Goal: Check status: Check status

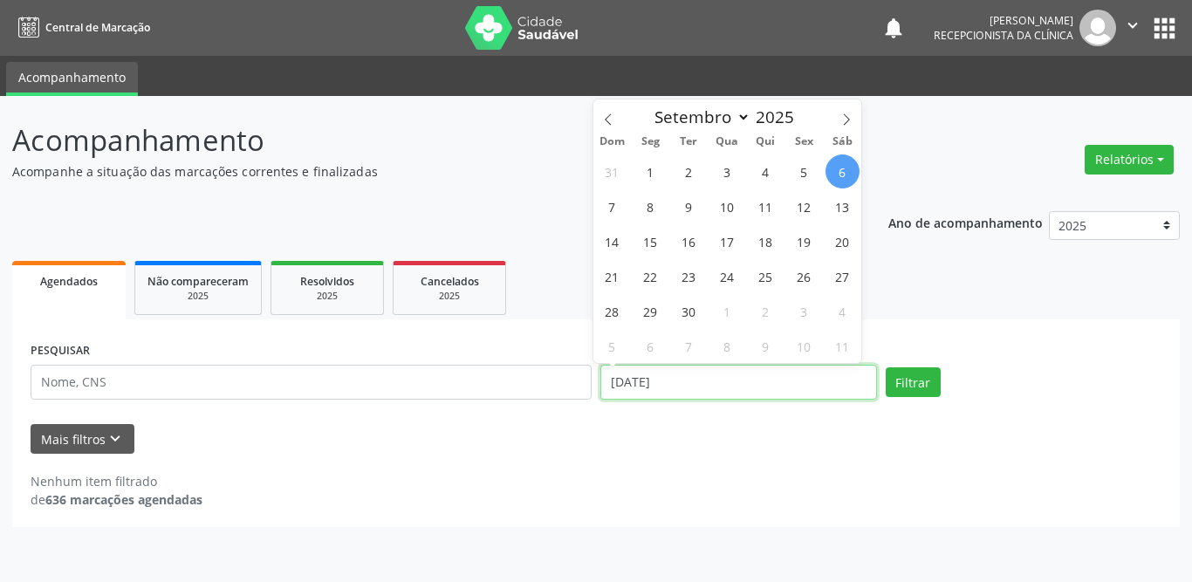
click at [715, 382] on input "[DATE]" at bounding box center [738, 382] width 277 height 35
click at [644, 167] on span "1" at bounding box center [651, 171] width 34 height 34
type input "[DATE]"
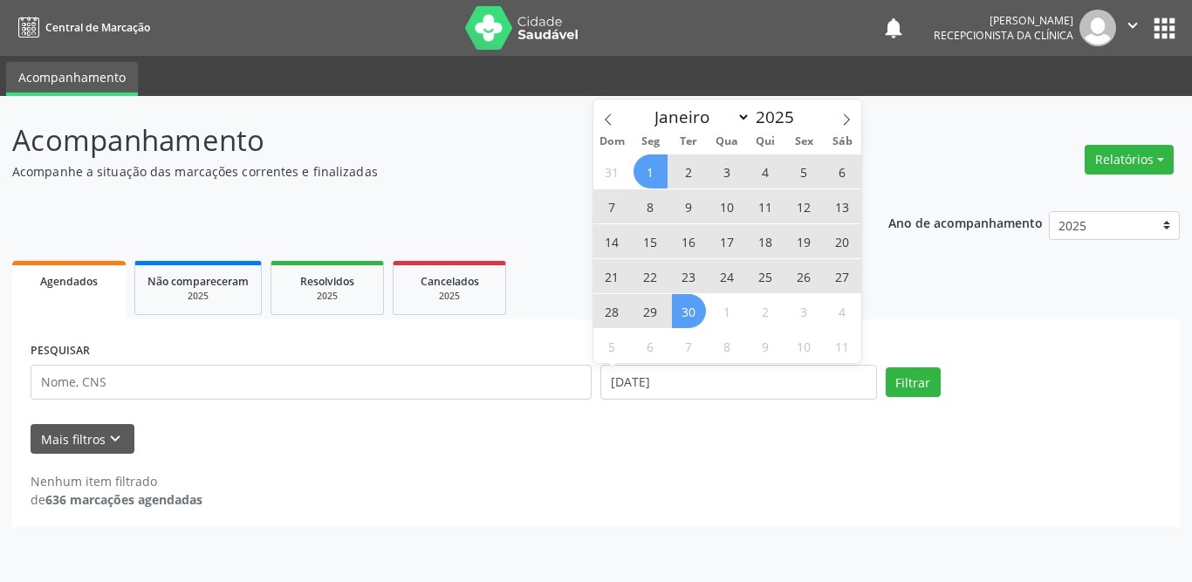
click at [679, 317] on span "30" at bounding box center [689, 311] width 34 height 34
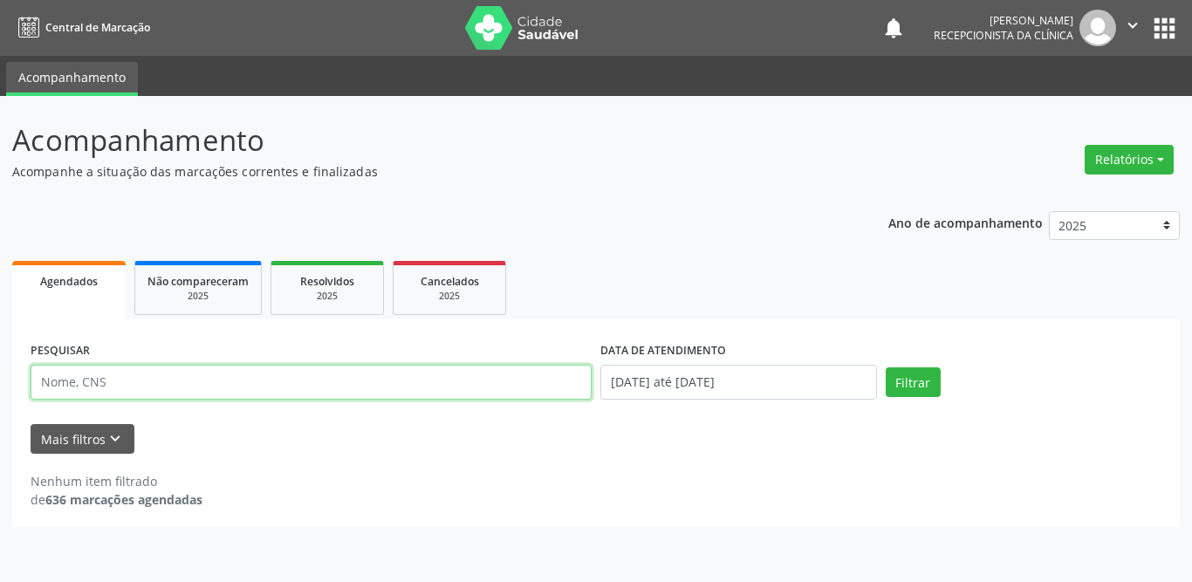
click at [244, 381] on input "text" at bounding box center [311, 382] width 561 height 35
type input "estefane"
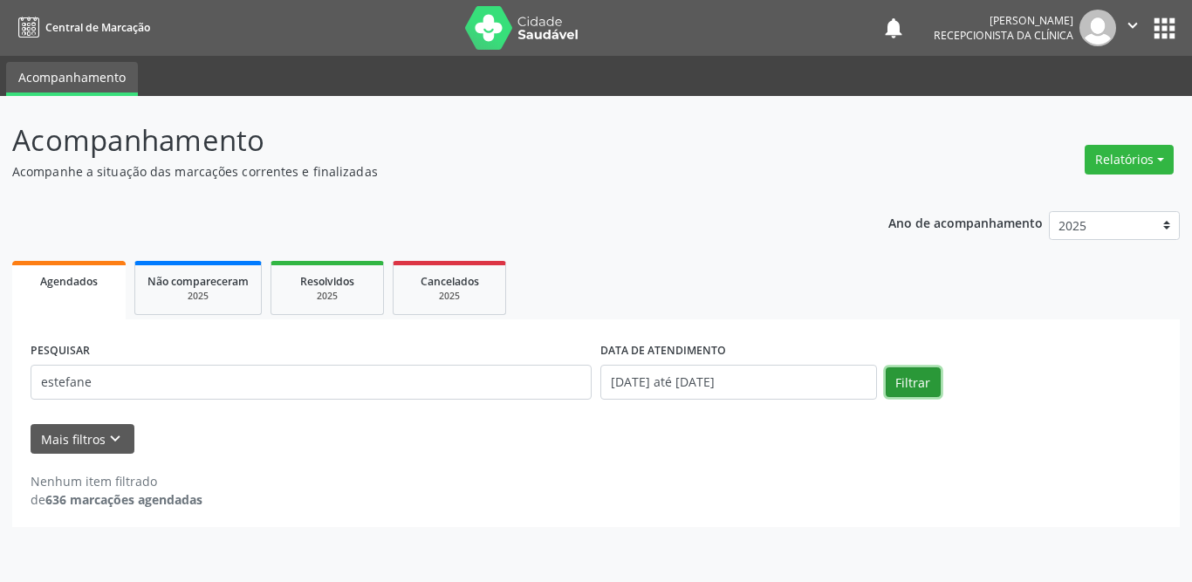
click at [917, 380] on button "Filtrar" at bounding box center [913, 382] width 55 height 30
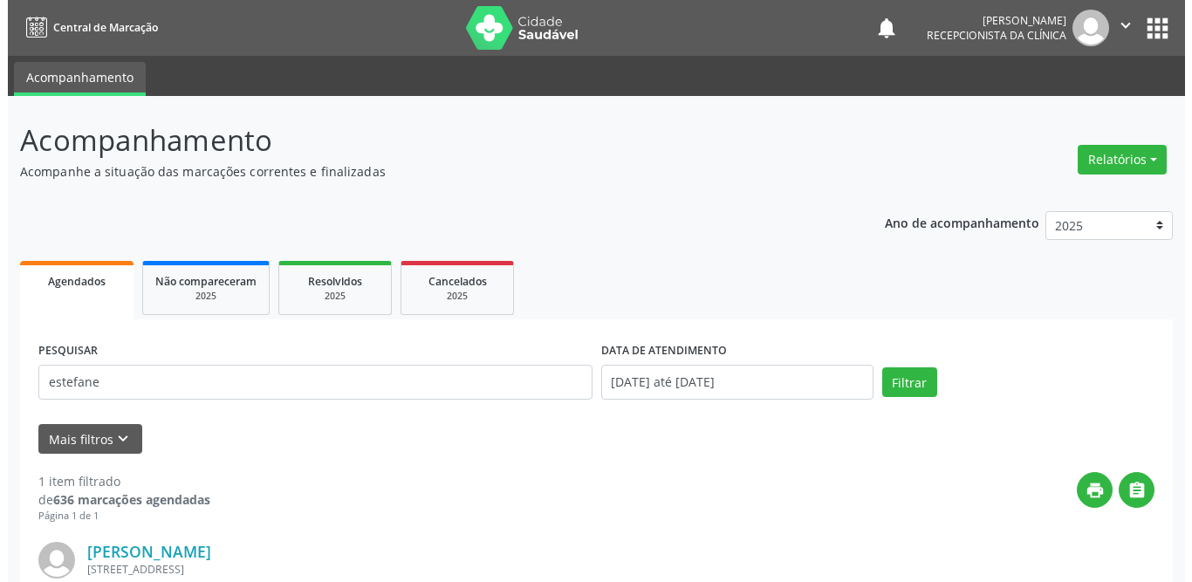
scroll to position [208, 0]
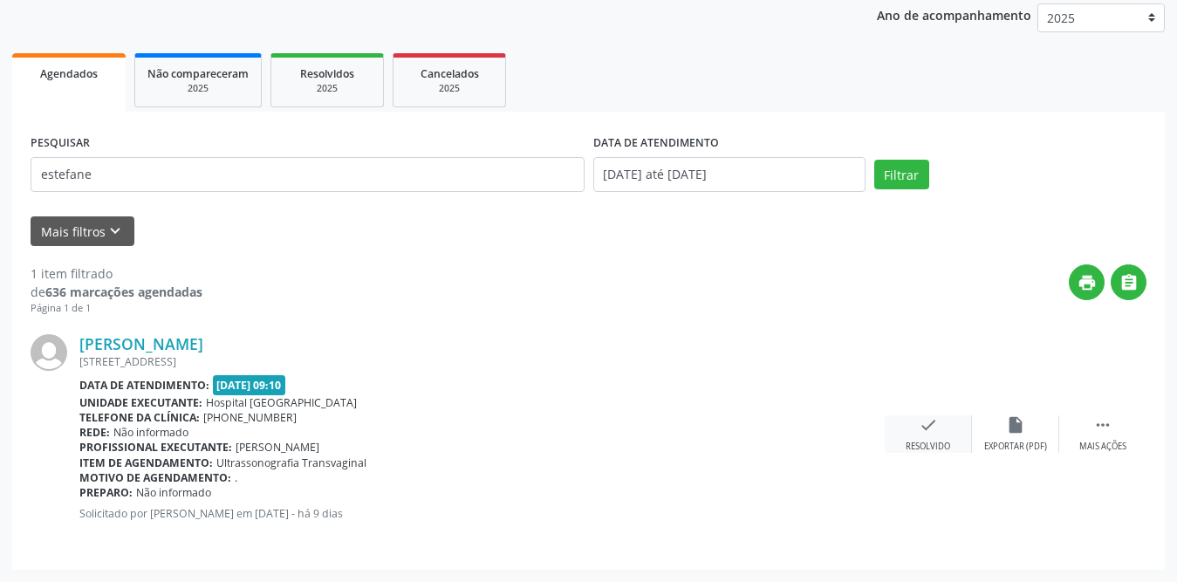
click at [924, 433] on icon "check" at bounding box center [928, 424] width 19 height 19
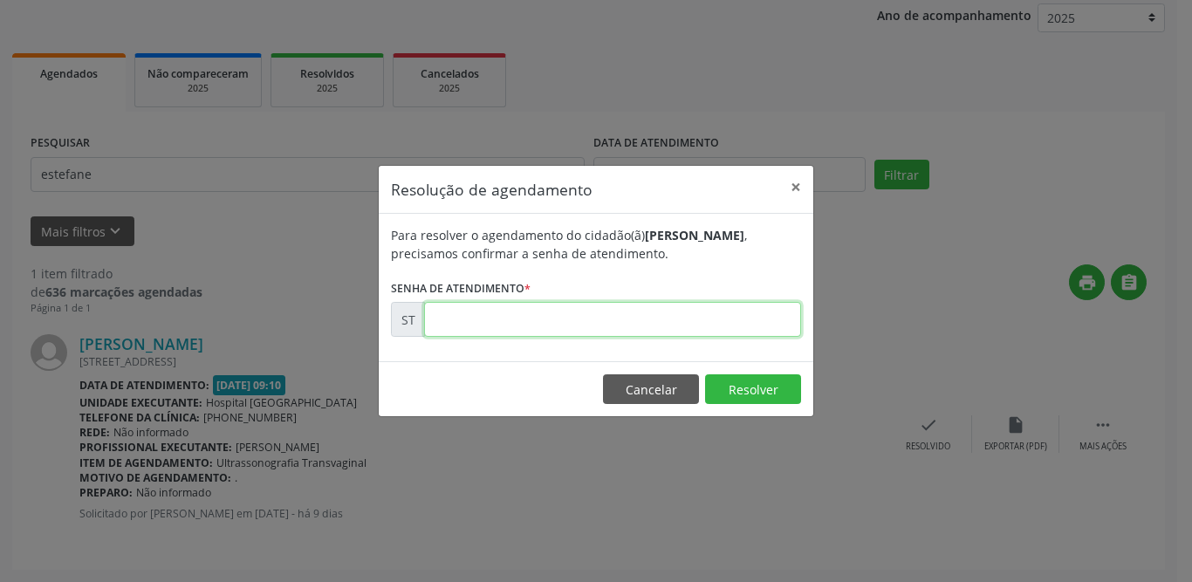
click at [456, 319] on input "text" at bounding box center [612, 319] width 377 height 35
type input "00019812"
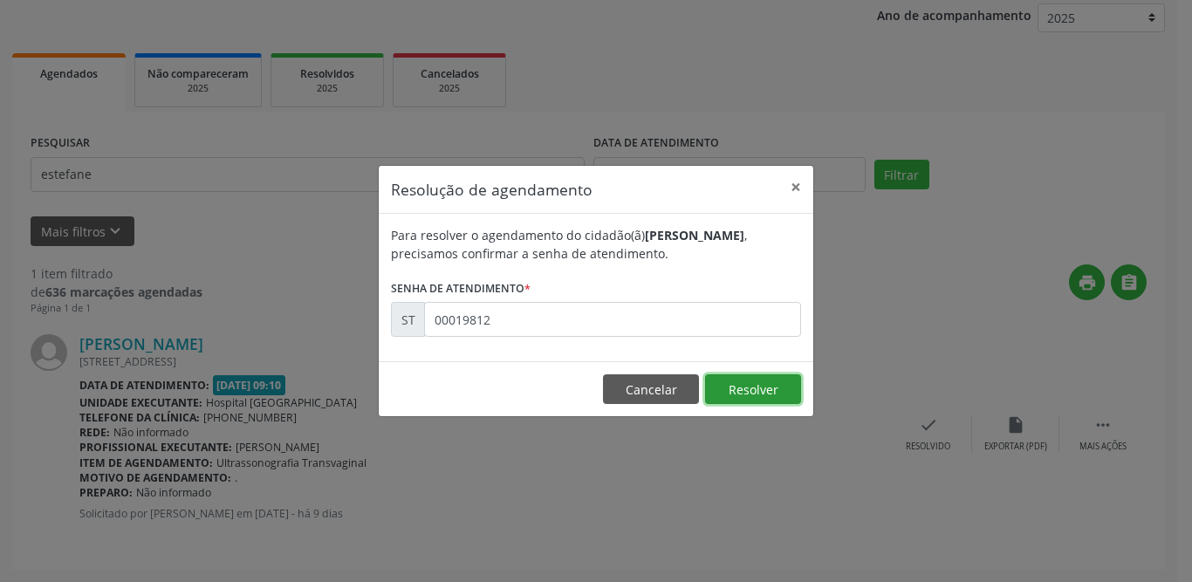
click at [731, 395] on button "Resolver" at bounding box center [753, 389] width 96 height 30
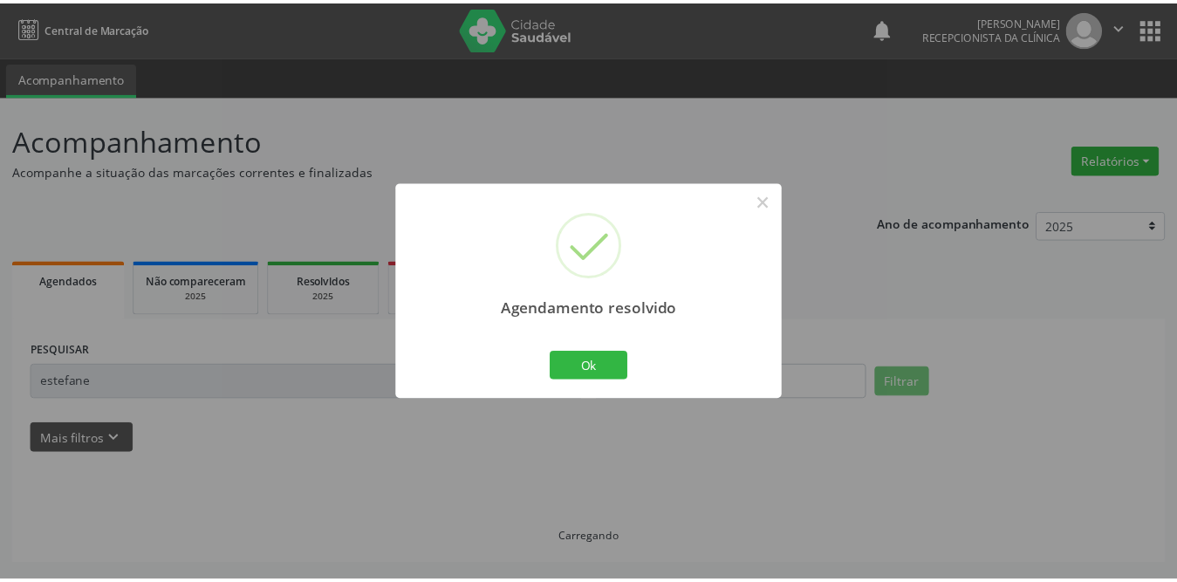
scroll to position [0, 0]
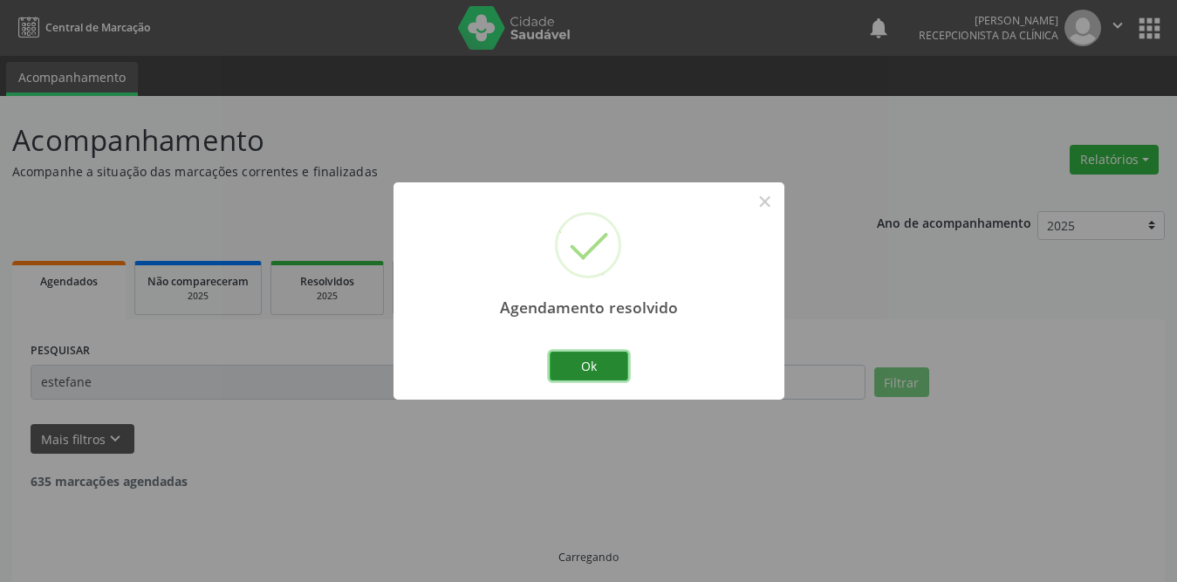
click at [607, 366] on button "Ok" at bounding box center [589, 367] width 79 height 30
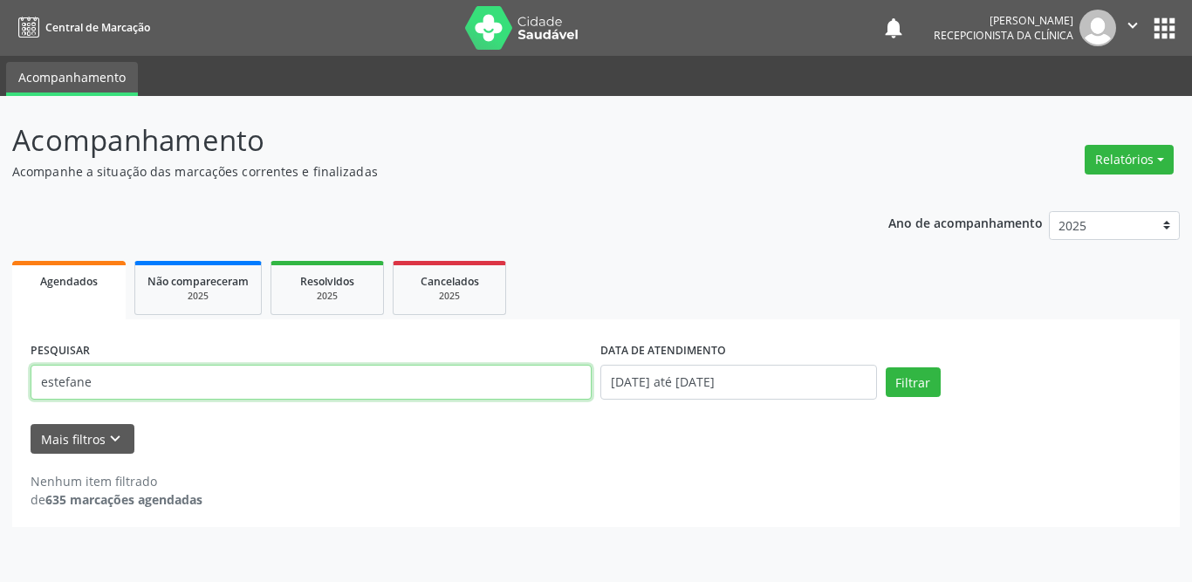
drag, startPoint x: 184, startPoint y: 381, endPoint x: 49, endPoint y: 518, distance: 191.9
click at [0, 385] on div "Acompanhamento Acompanhe a situação das marcações correntes e finalizadas Relat…" at bounding box center [596, 339] width 1192 height 486
type input "[PERSON_NAME]"
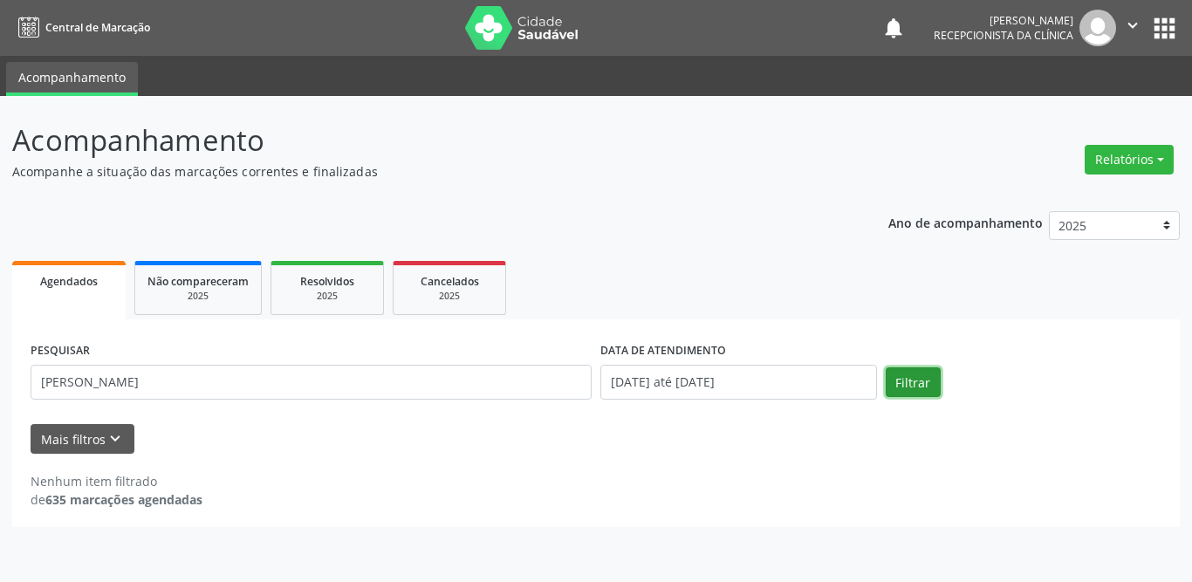
click at [907, 379] on button "Filtrar" at bounding box center [913, 382] width 55 height 30
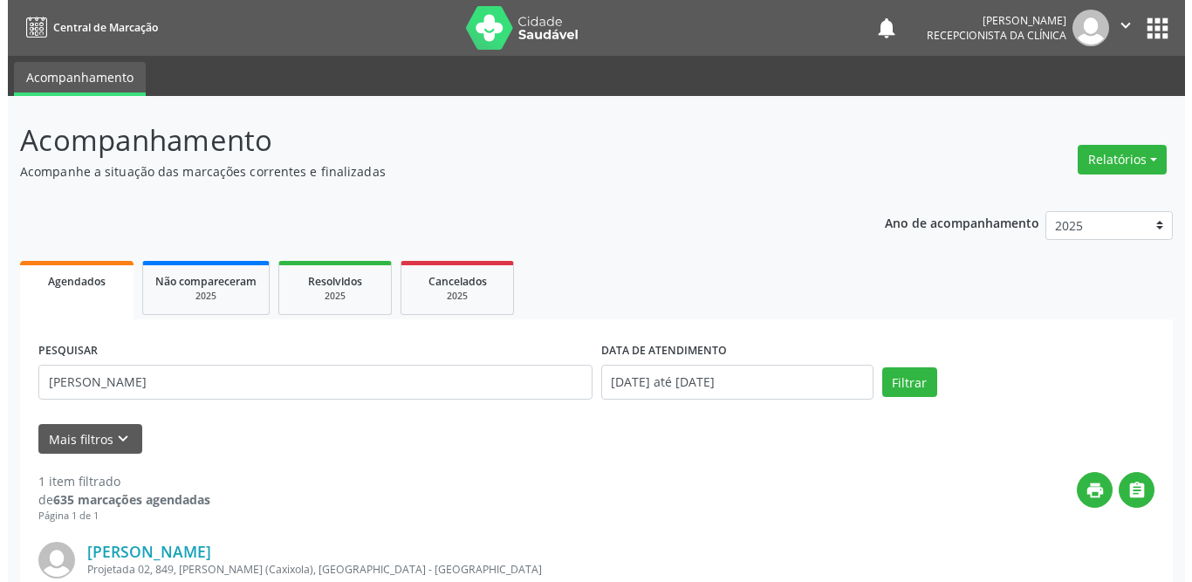
scroll to position [208, 0]
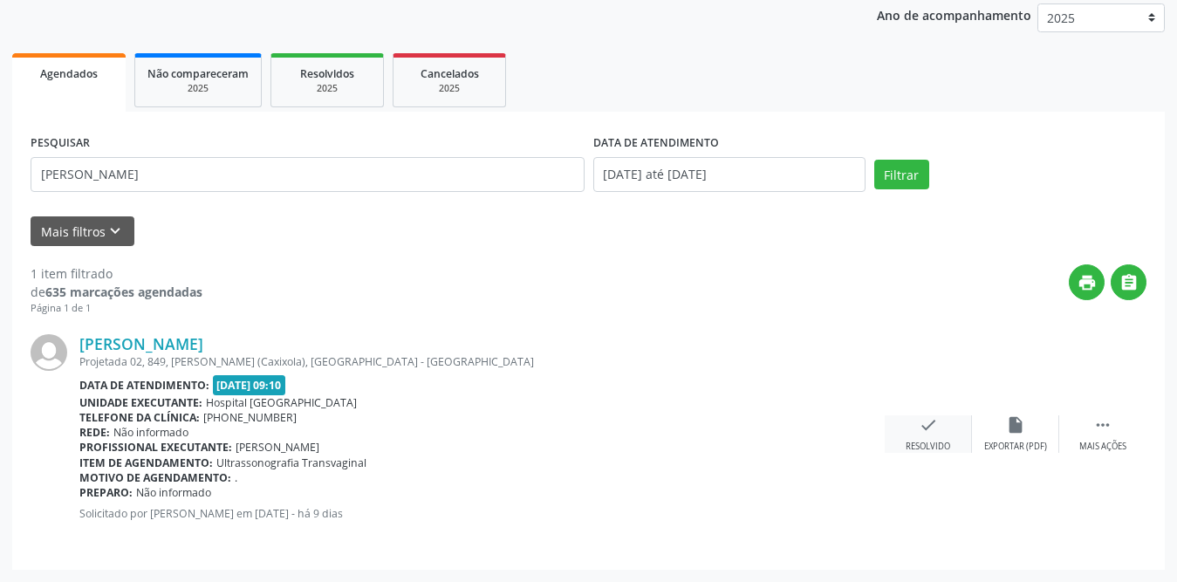
click at [920, 436] on div "check Resolvido" at bounding box center [928, 434] width 87 height 38
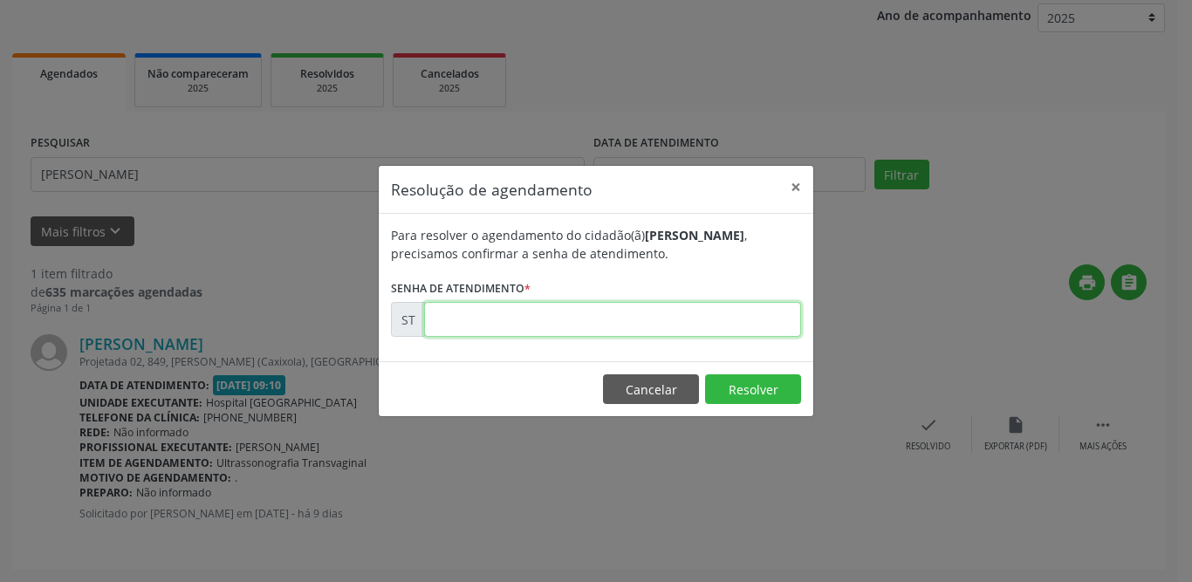
click at [611, 326] on input "text" at bounding box center [612, 319] width 377 height 35
type input "00019813"
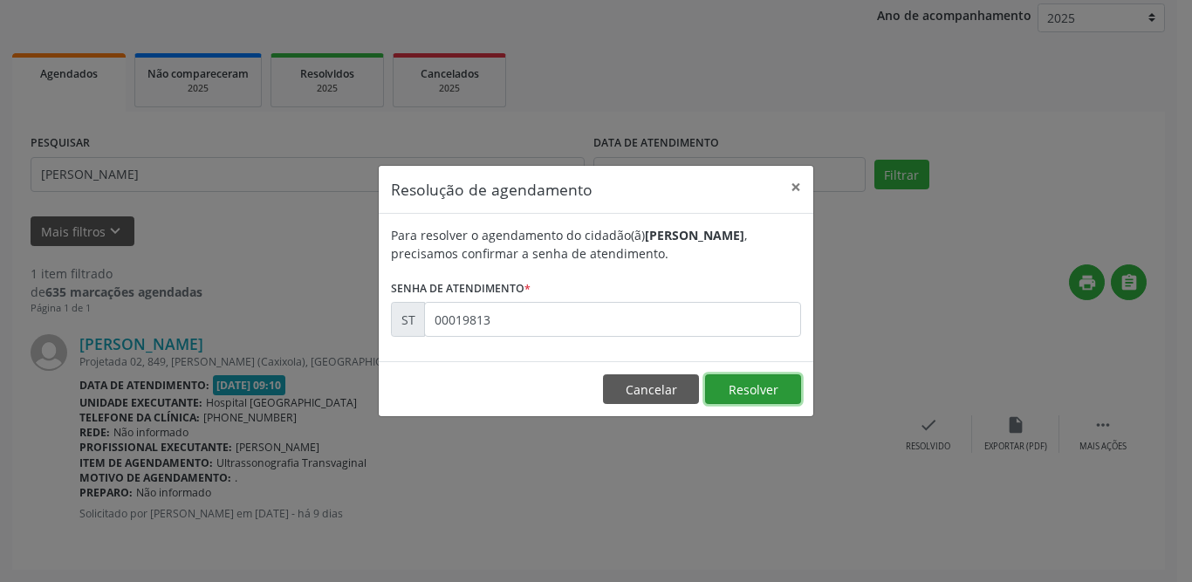
click at [745, 387] on button "Resolver" at bounding box center [753, 389] width 96 height 30
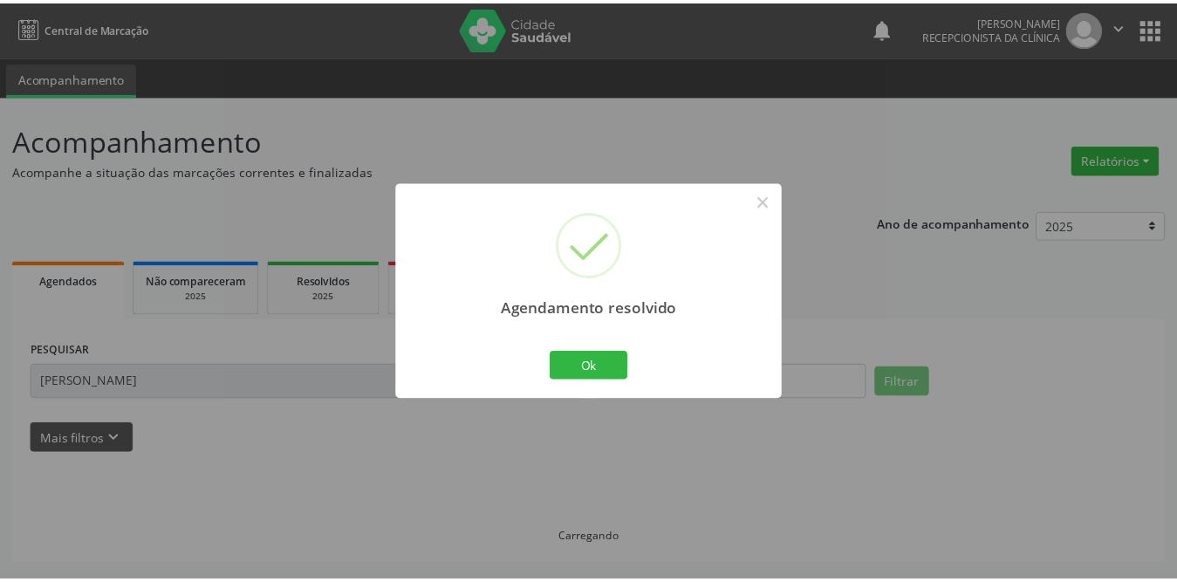
scroll to position [0, 0]
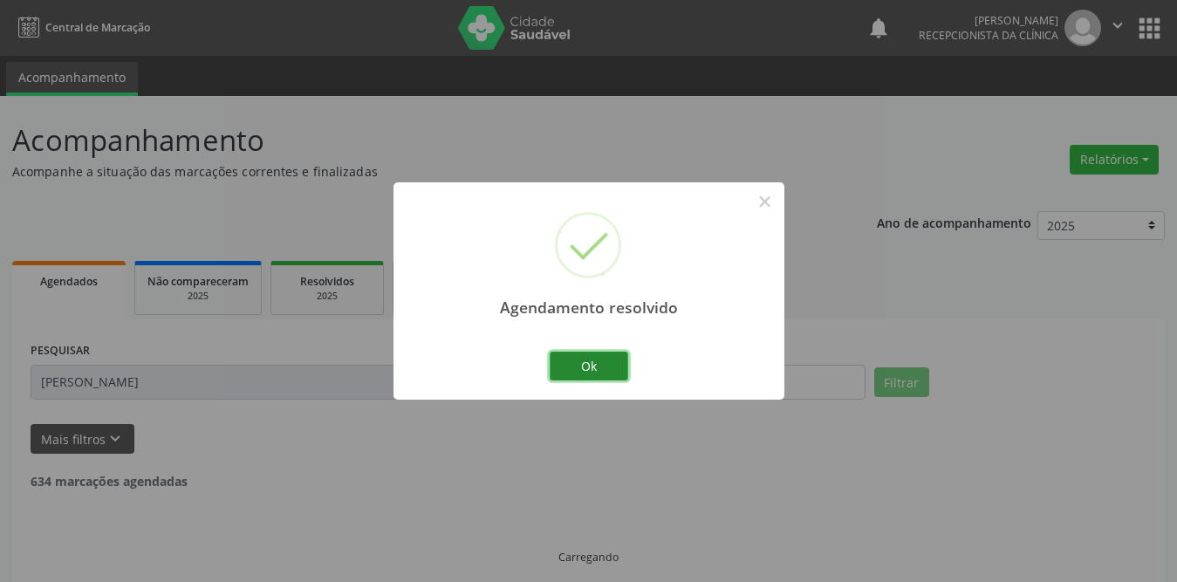
click at [609, 365] on button "Ok" at bounding box center [589, 367] width 79 height 30
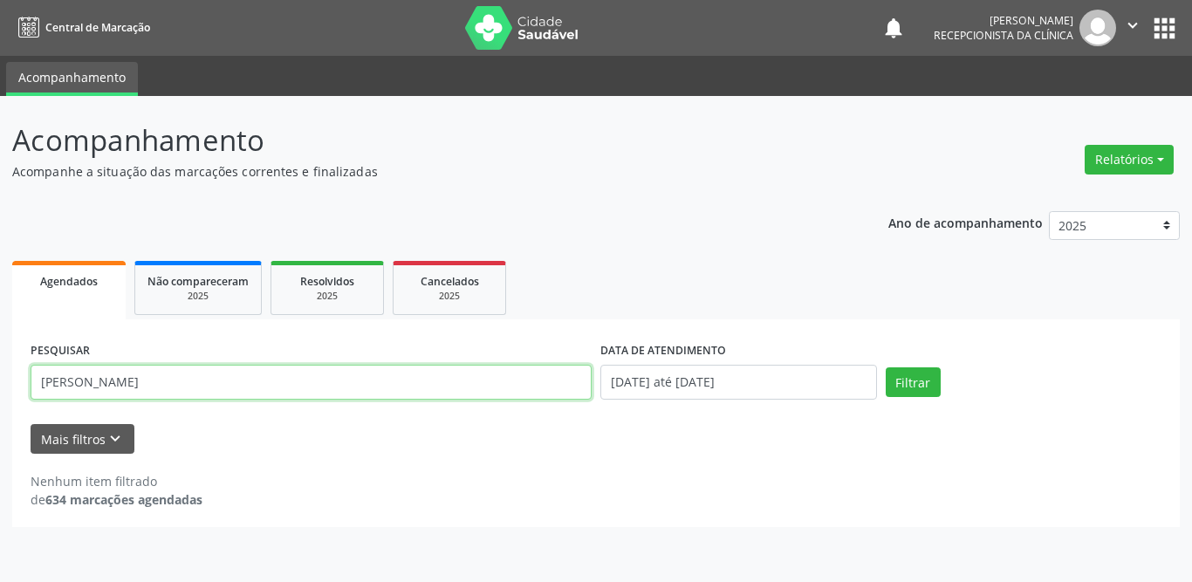
drag, startPoint x: 178, startPoint y: 376, endPoint x: 0, endPoint y: 395, distance: 179.0
click at [0, 395] on div "Acompanhamento Acompanhe a situação das marcações correntes e finalizadas Relat…" at bounding box center [596, 339] width 1192 height 486
type input "damiao be"
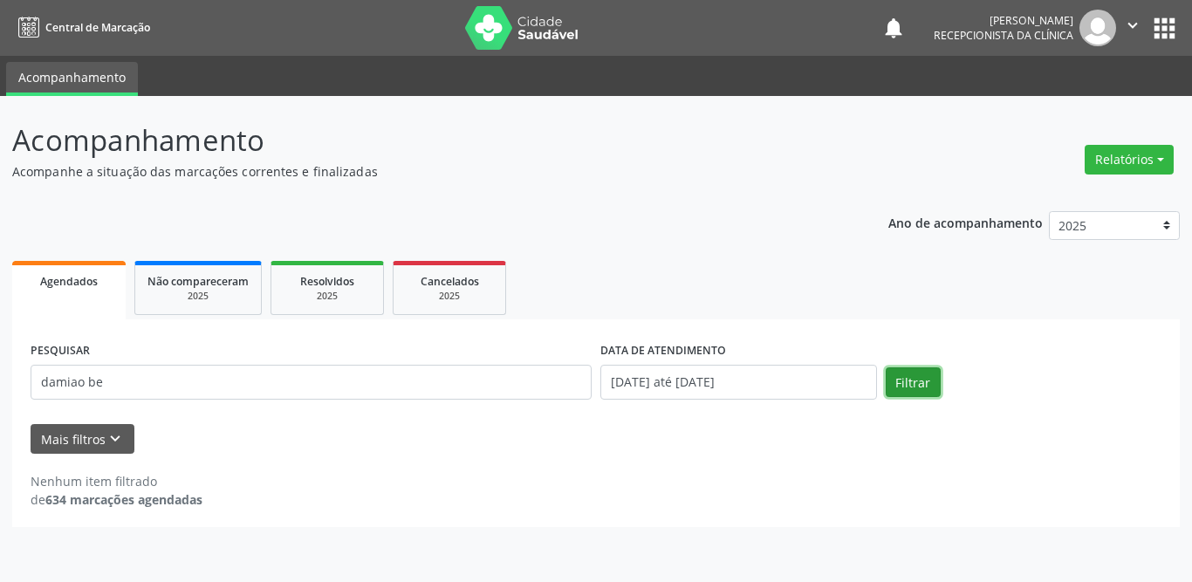
click at [918, 388] on button "Filtrar" at bounding box center [913, 382] width 55 height 30
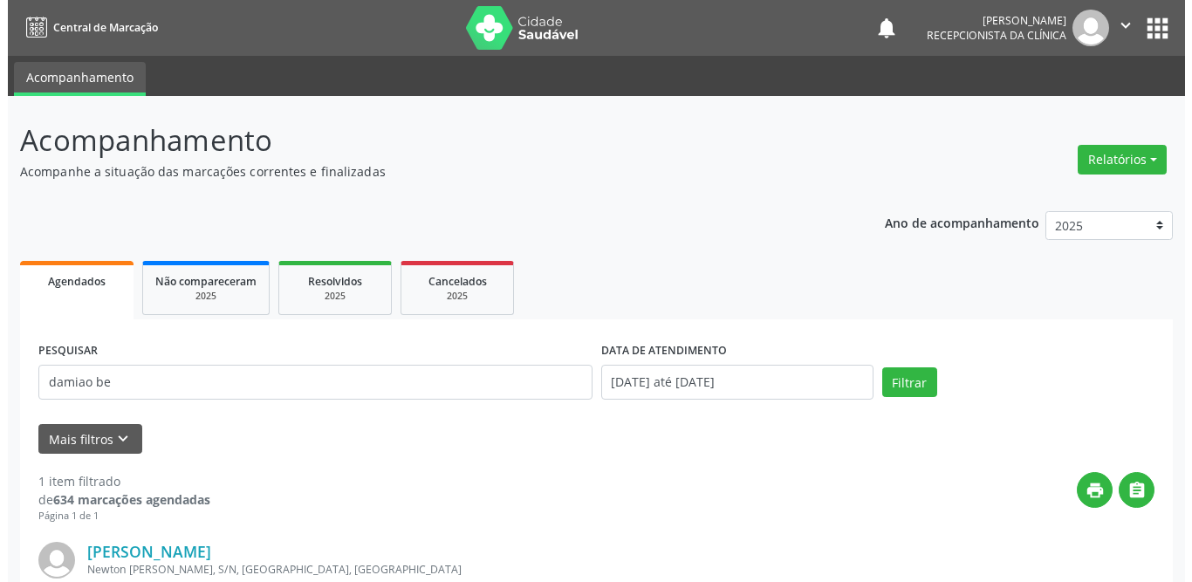
scroll to position [208, 0]
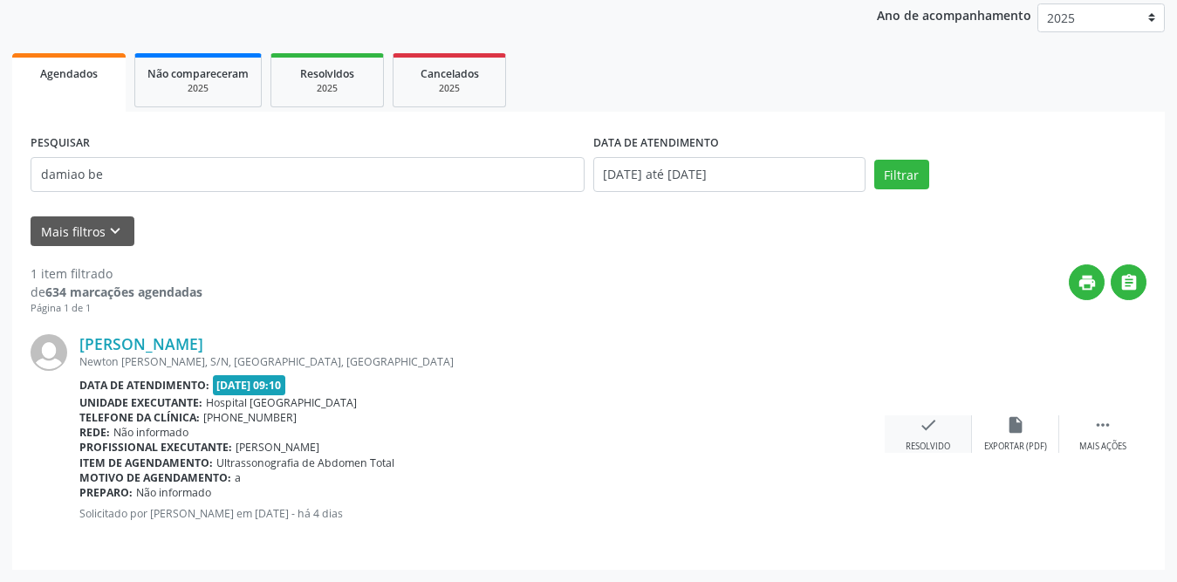
click at [924, 427] on icon "check" at bounding box center [928, 424] width 19 height 19
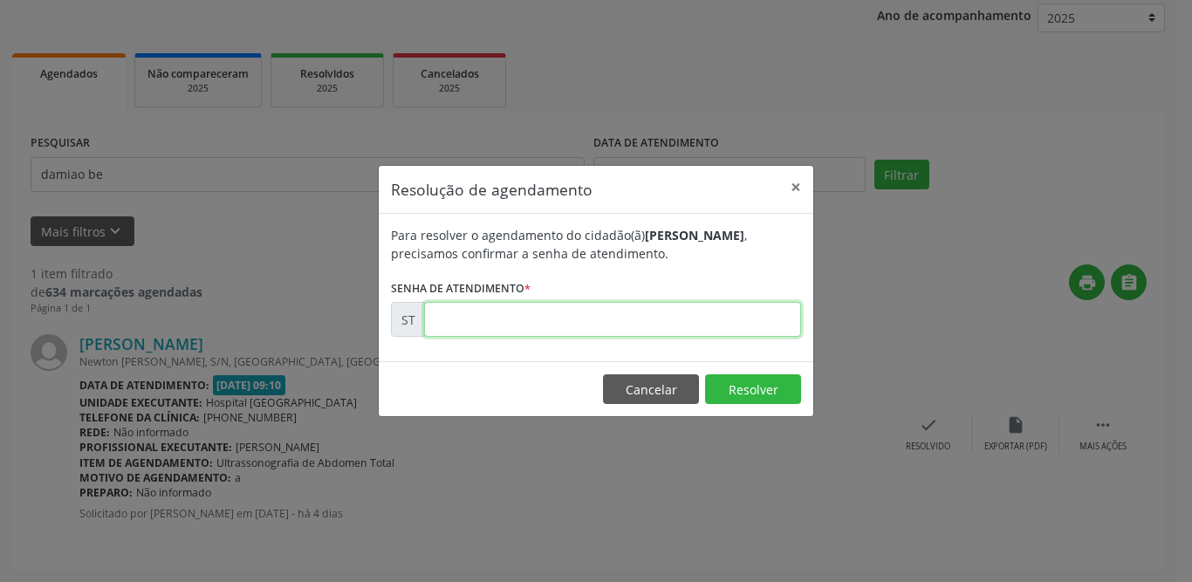
click at [648, 318] on input "text" at bounding box center [612, 319] width 377 height 35
type input "00020712"
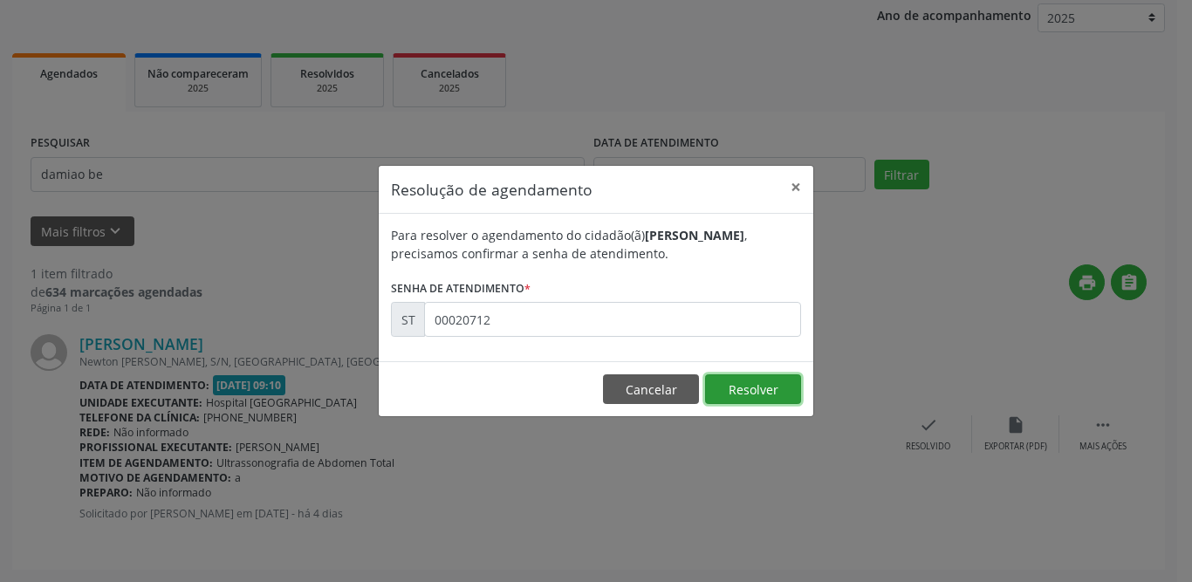
click at [777, 388] on button "Resolver" at bounding box center [753, 389] width 96 height 30
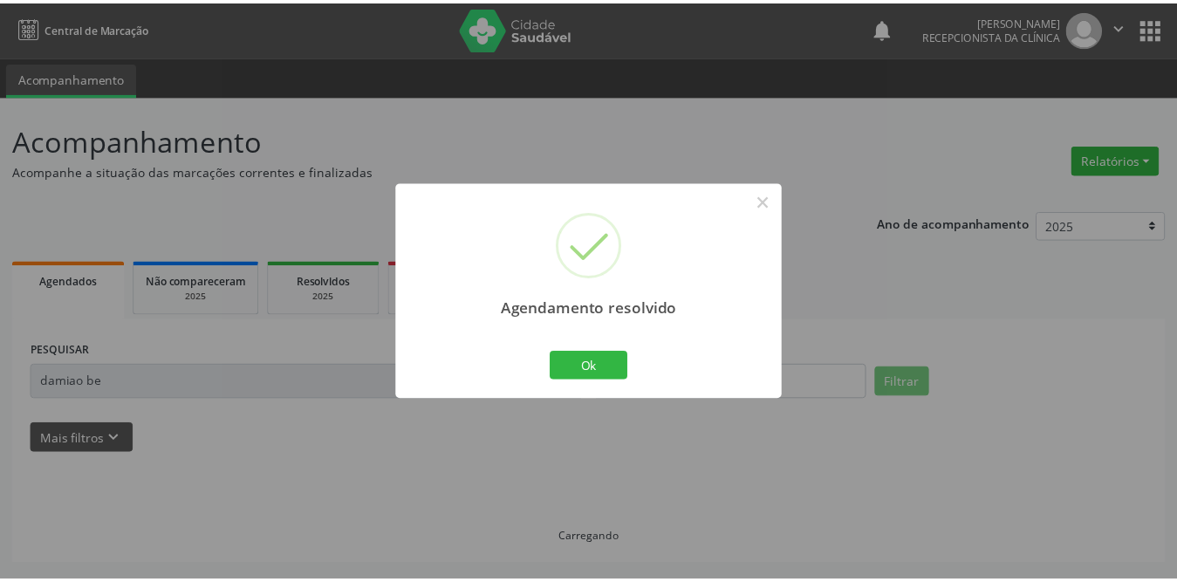
scroll to position [0, 0]
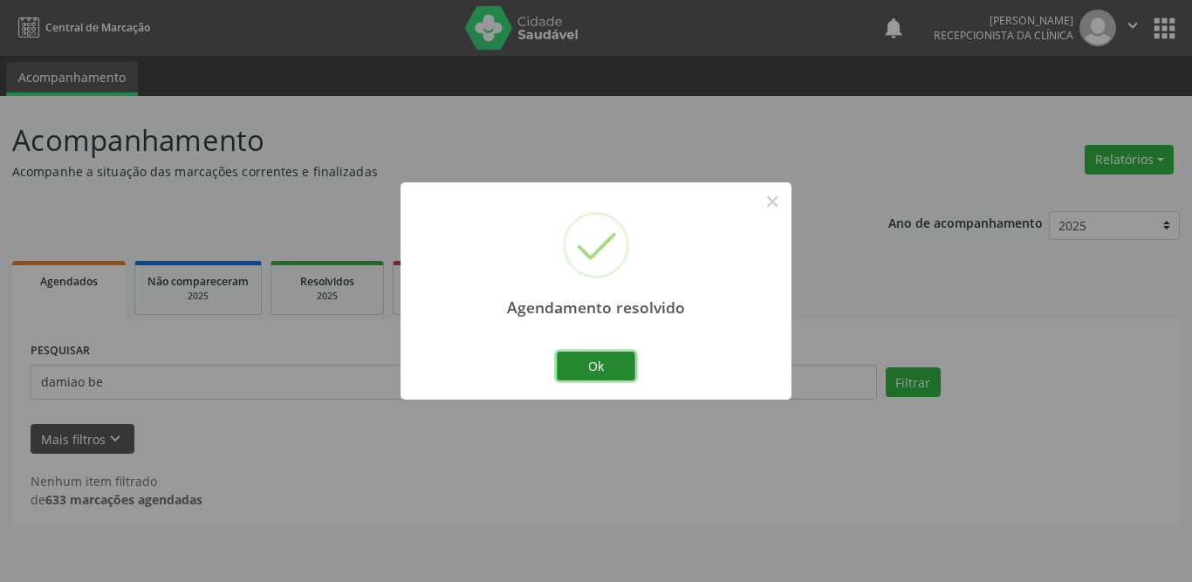
click at [613, 370] on button "Ok" at bounding box center [596, 367] width 79 height 30
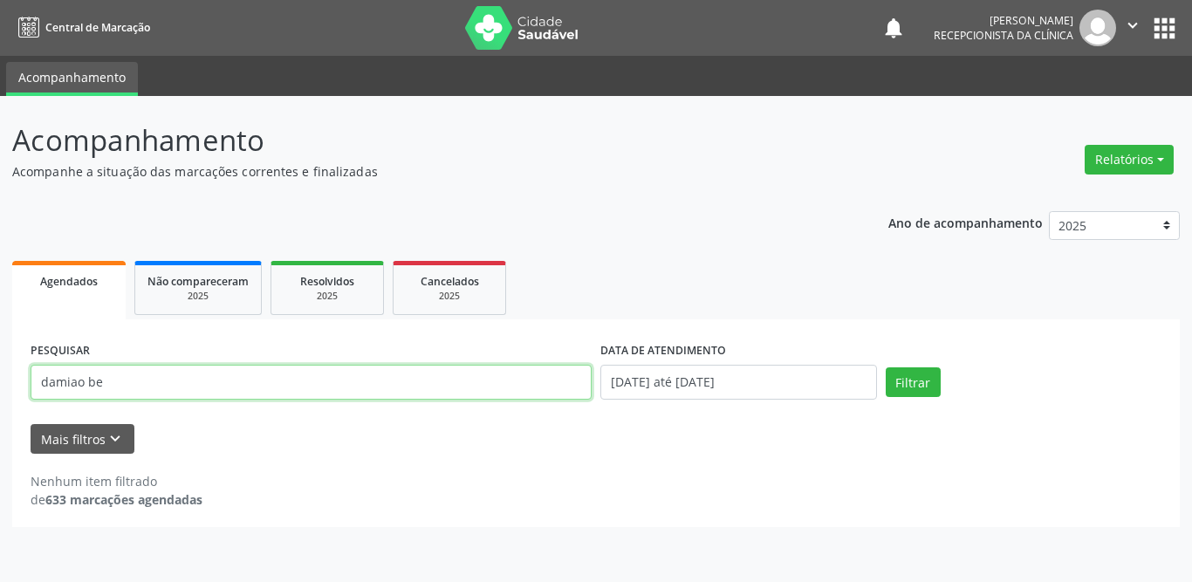
drag, startPoint x: 233, startPoint y: 388, endPoint x: 0, endPoint y: 400, distance: 233.3
click at [0, 400] on div "Acompanhamento Acompanhe a situação das marcações correntes e finalizadas Relat…" at bounding box center [596, 339] width 1192 height 486
type input "[PERSON_NAME]"
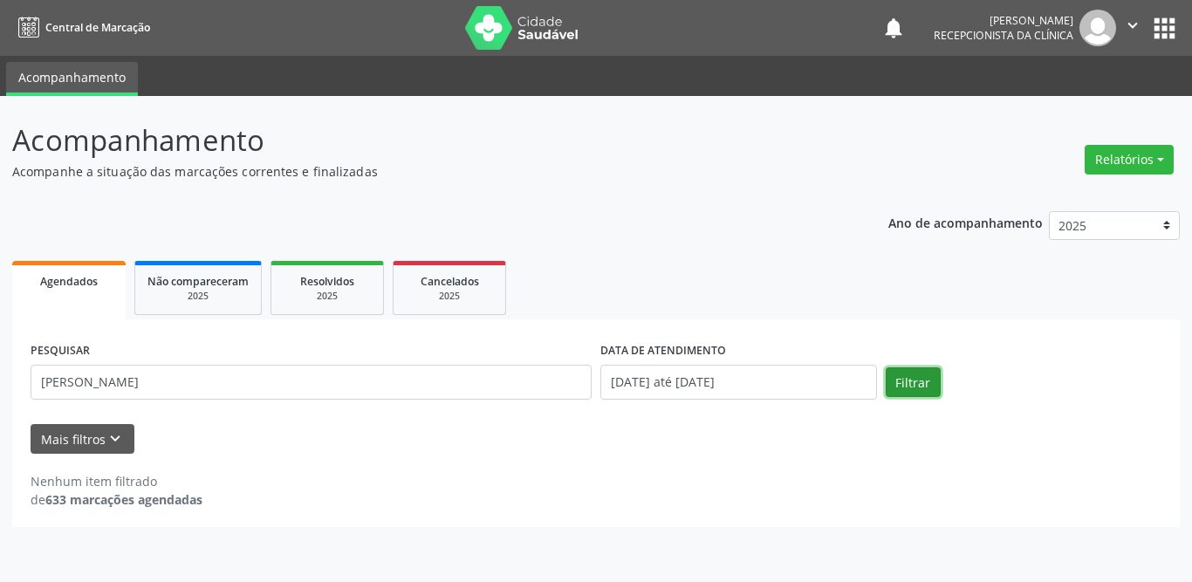
click at [923, 393] on button "Filtrar" at bounding box center [913, 382] width 55 height 30
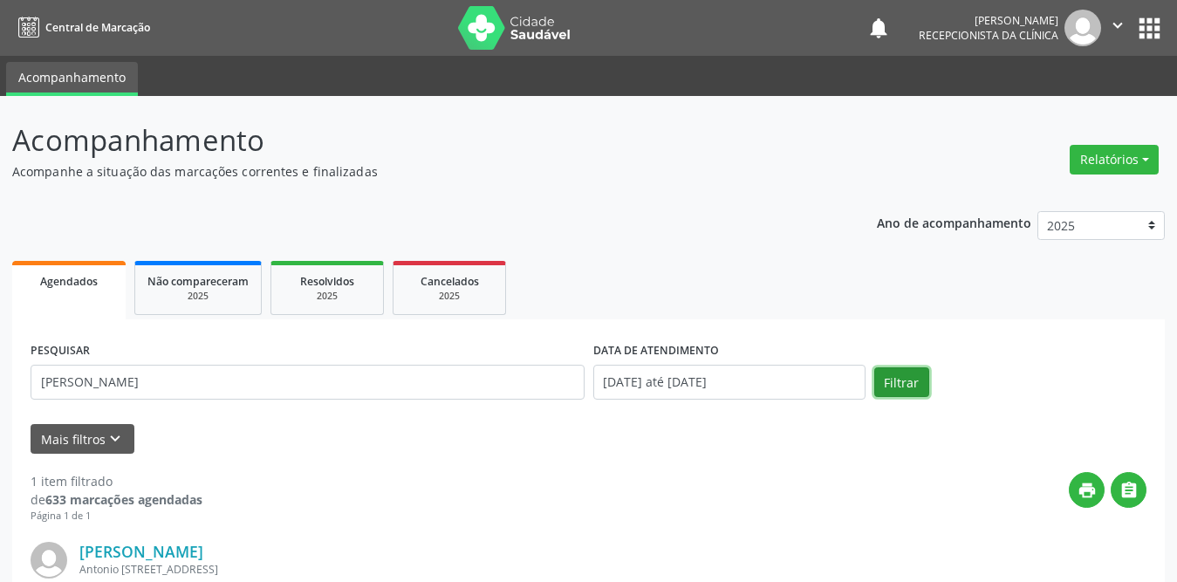
click at [899, 388] on button "Filtrar" at bounding box center [902, 382] width 55 height 30
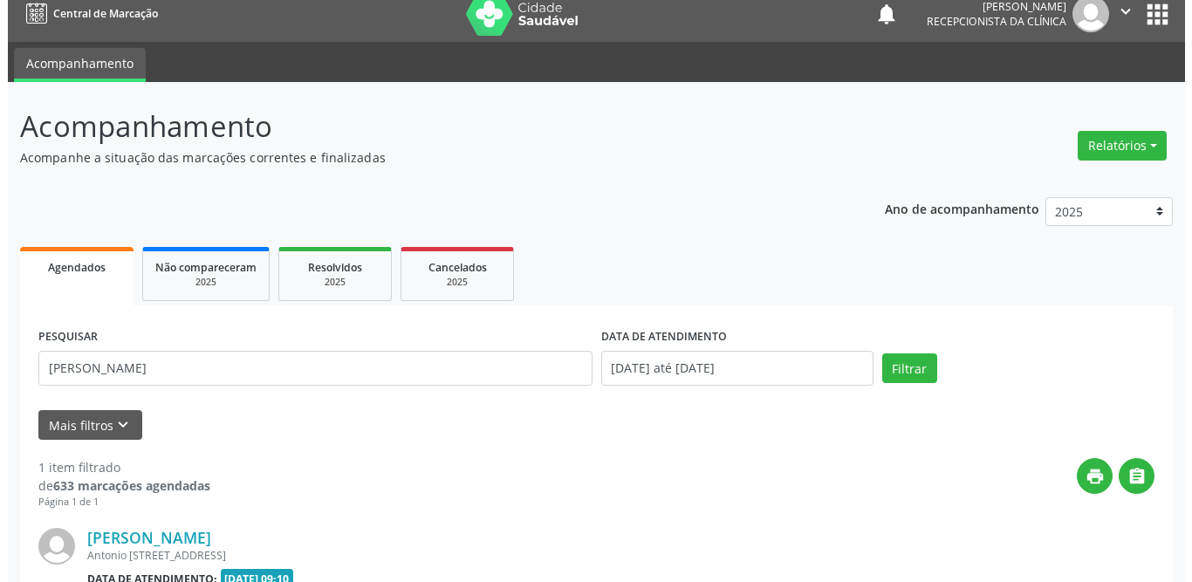
scroll to position [208, 0]
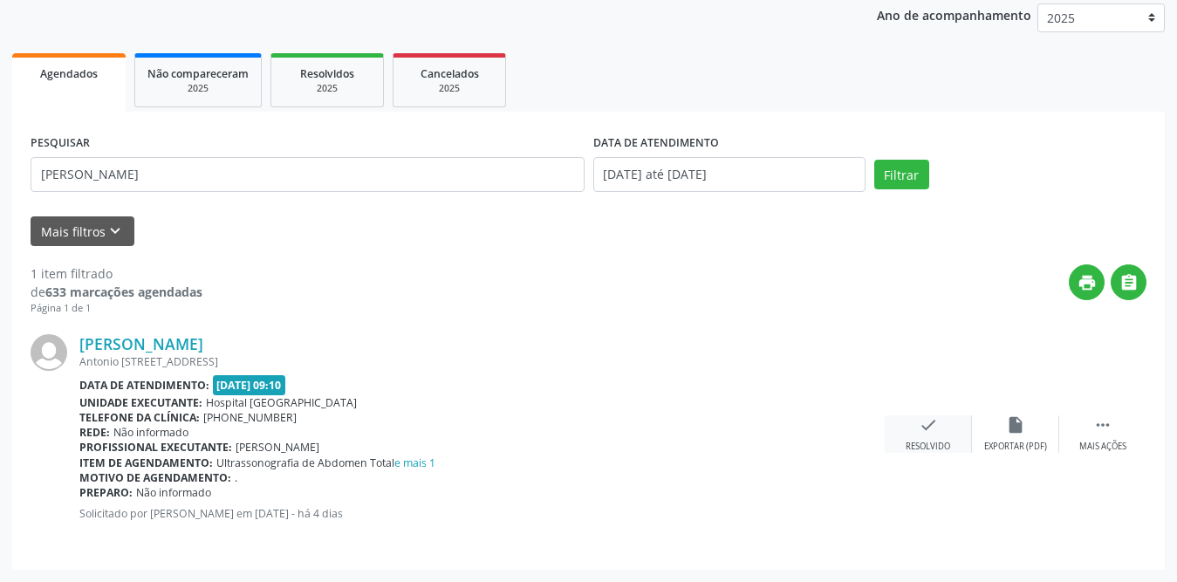
click at [924, 423] on icon "check" at bounding box center [928, 424] width 19 height 19
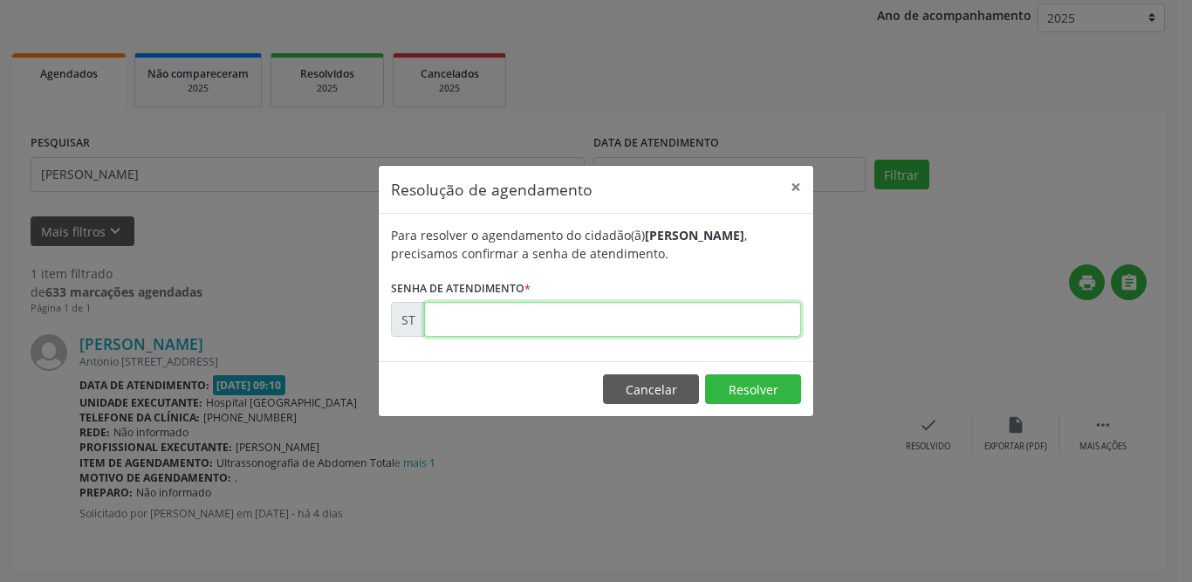
click at [499, 321] on input "text" at bounding box center [612, 319] width 377 height 35
type input "00020701"
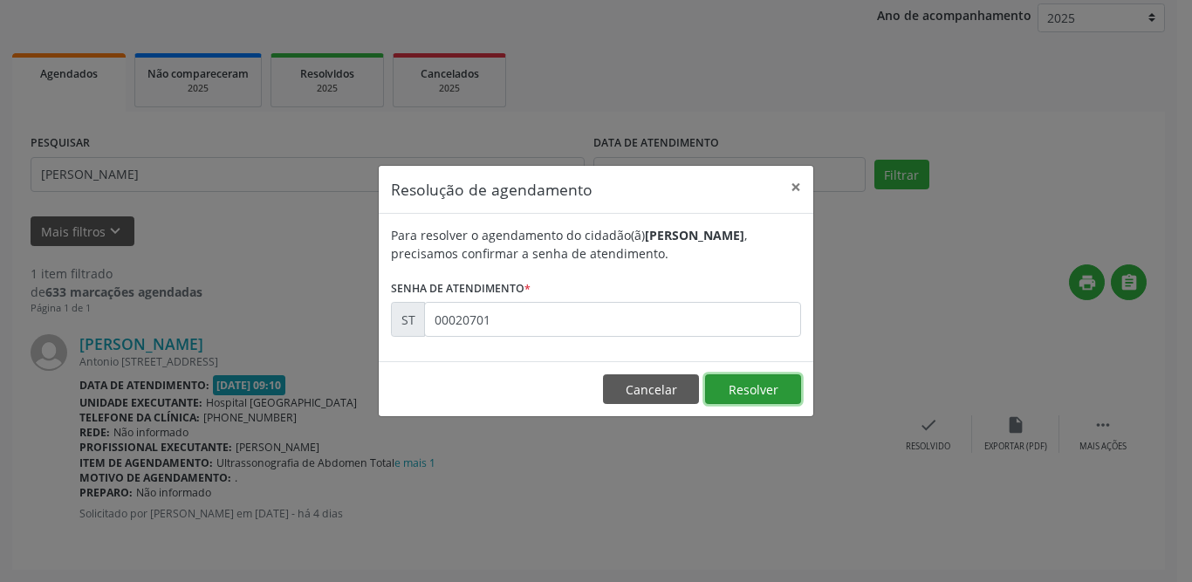
click at [754, 383] on button "Resolver" at bounding box center [753, 389] width 96 height 30
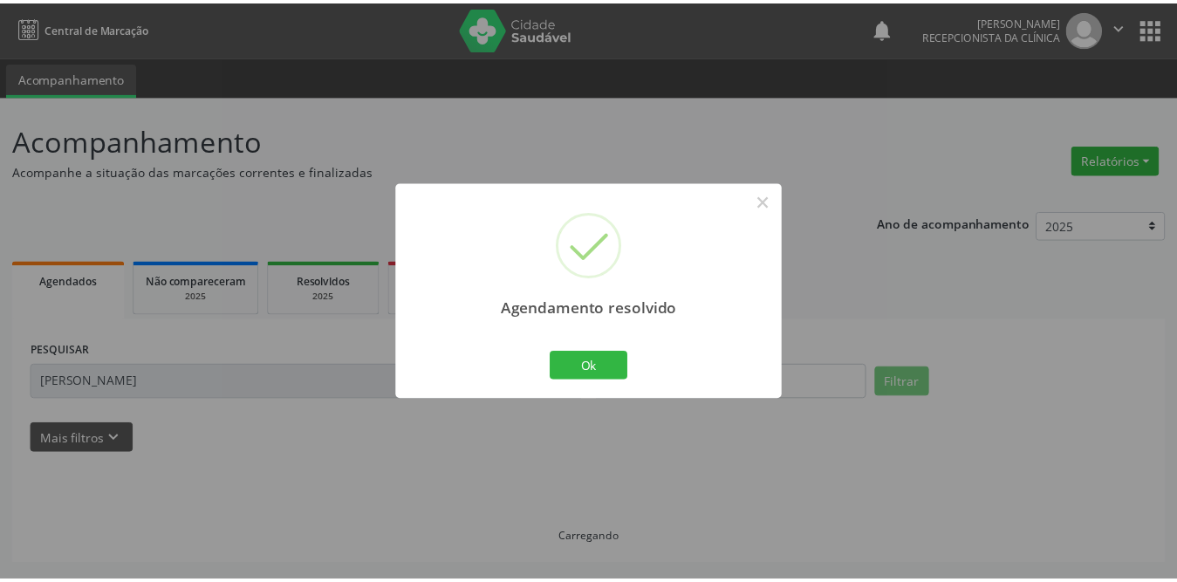
scroll to position [0, 0]
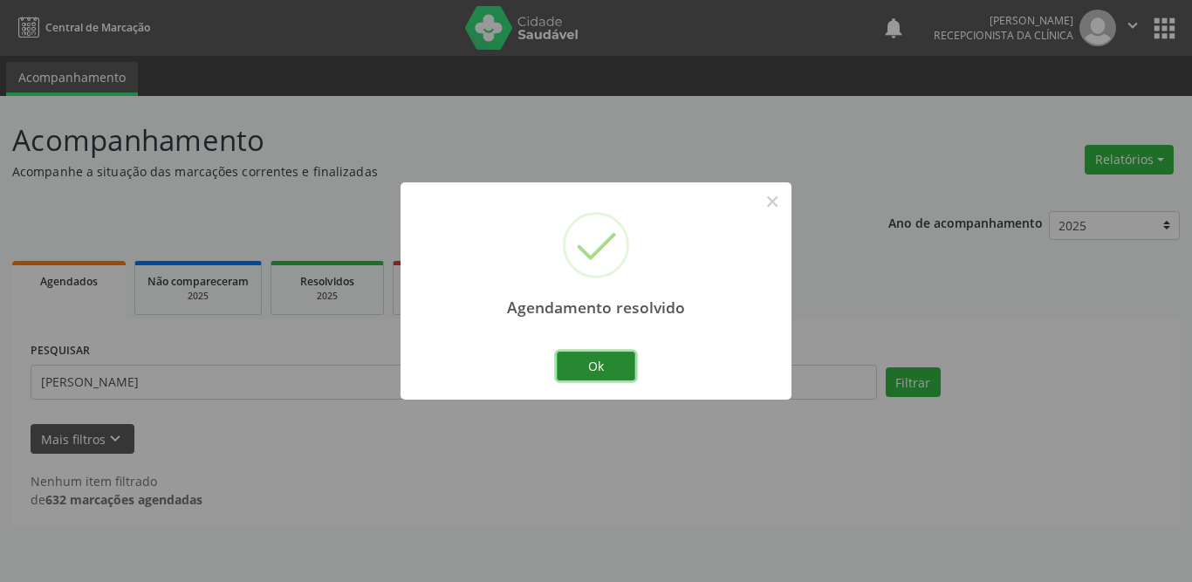
click at [603, 373] on button "Ok" at bounding box center [596, 367] width 79 height 30
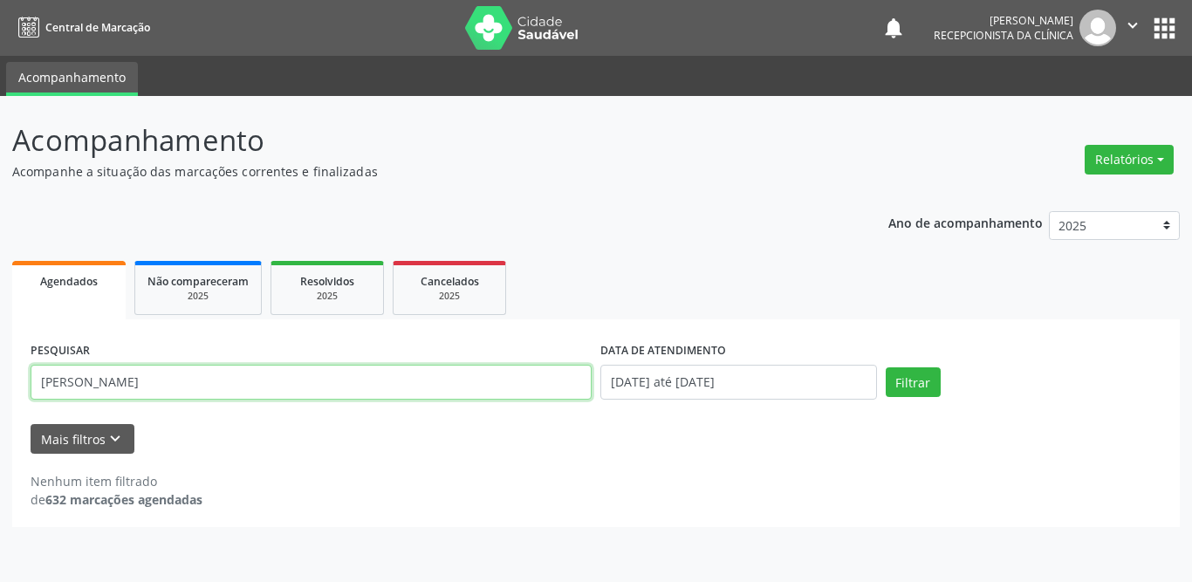
drag, startPoint x: 259, startPoint y: 384, endPoint x: 0, endPoint y: 352, distance: 261.2
click at [0, 352] on div "Acompanhamento Acompanhe a situação das marcações correntes e finalizadas Relat…" at bounding box center [596, 339] width 1192 height 486
type input "[PERSON_NAME]"
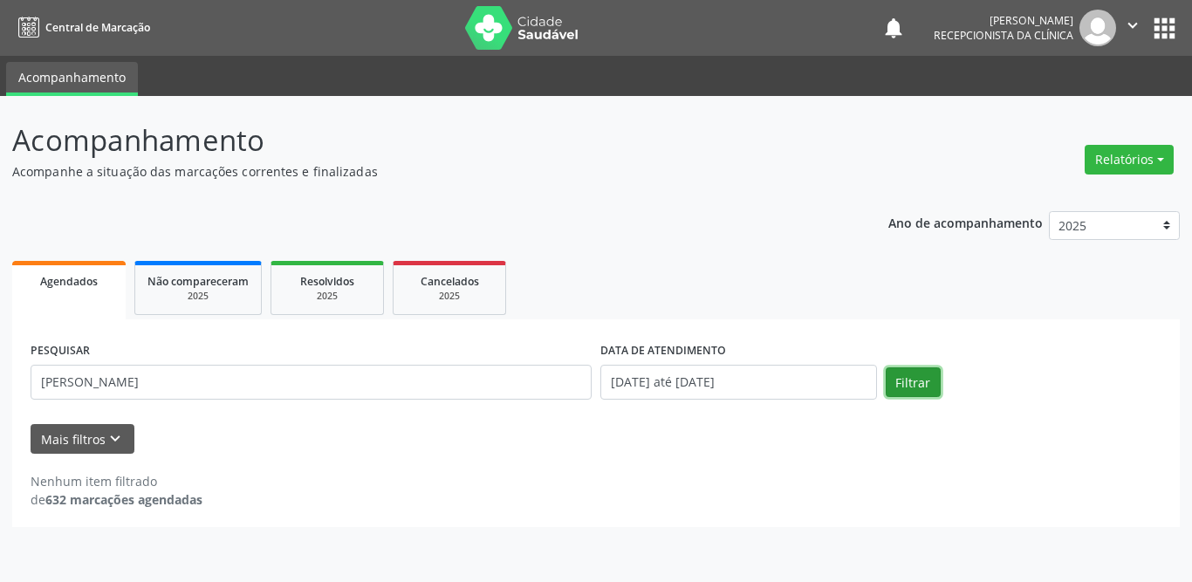
click at [898, 383] on button "Filtrar" at bounding box center [913, 382] width 55 height 30
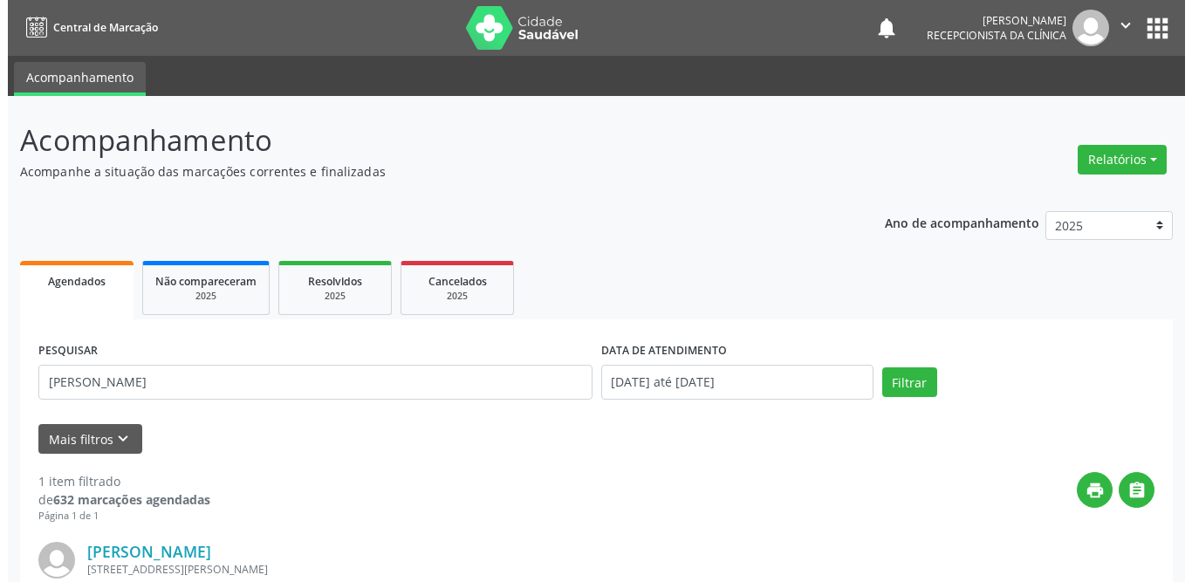
scroll to position [208, 0]
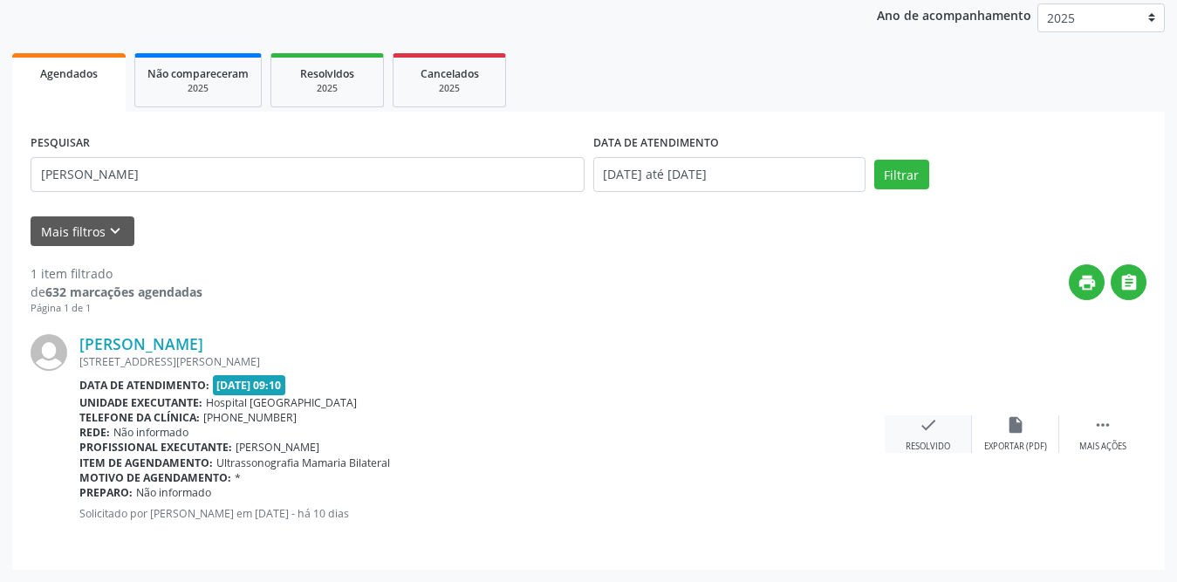
click at [927, 424] on icon "check" at bounding box center [928, 424] width 19 height 19
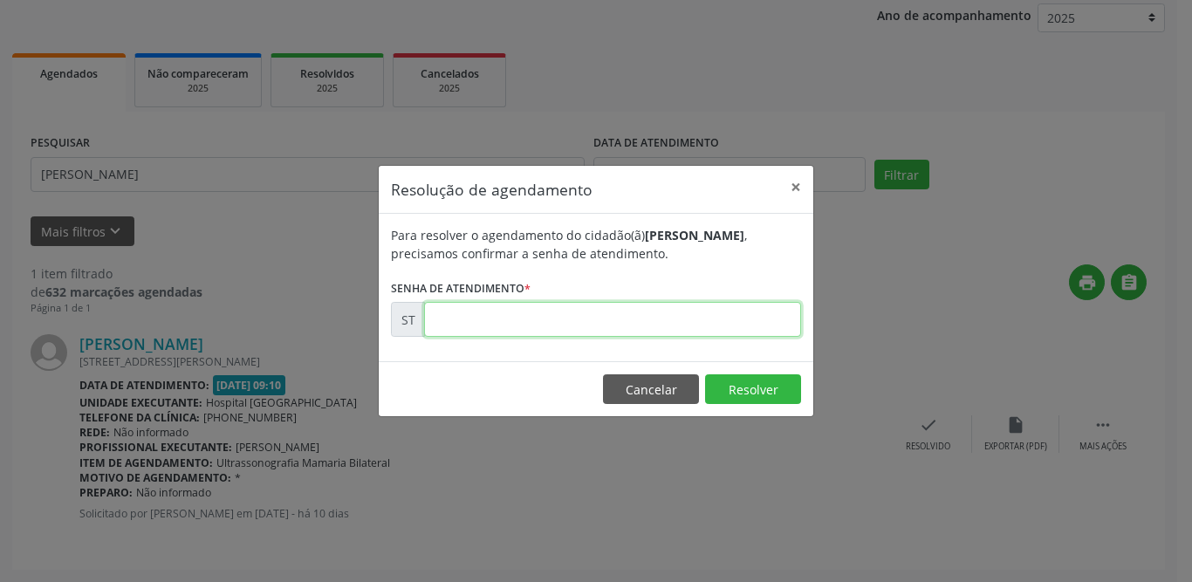
click at [622, 318] on input "text" at bounding box center [612, 319] width 377 height 35
type input "00019140"
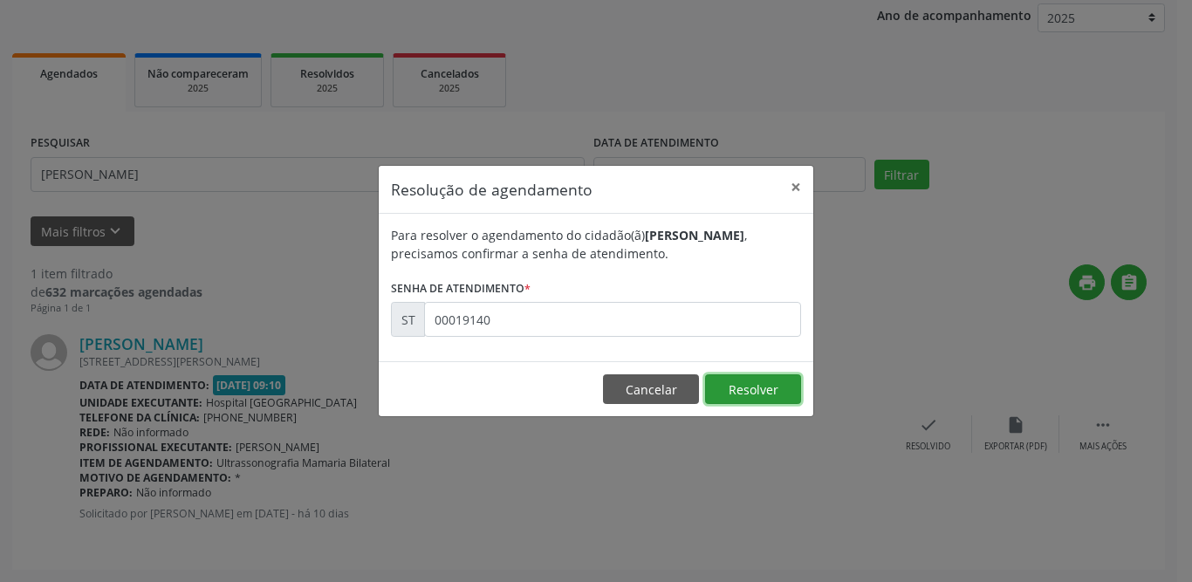
click at [734, 396] on button "Resolver" at bounding box center [753, 389] width 96 height 30
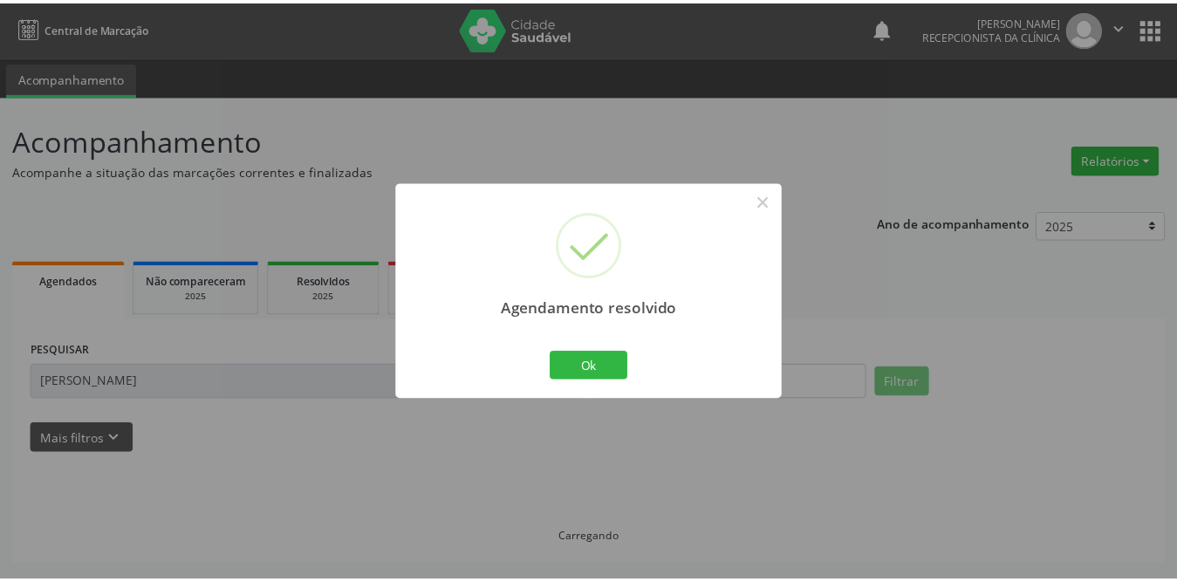
scroll to position [0, 0]
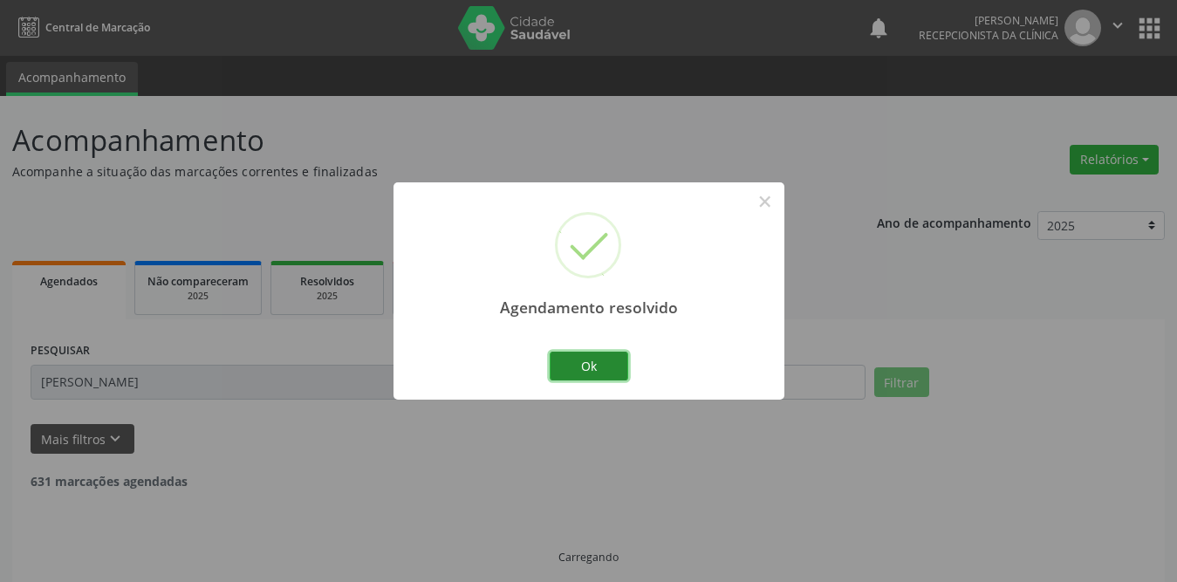
click at [606, 363] on button "Ok" at bounding box center [589, 367] width 79 height 30
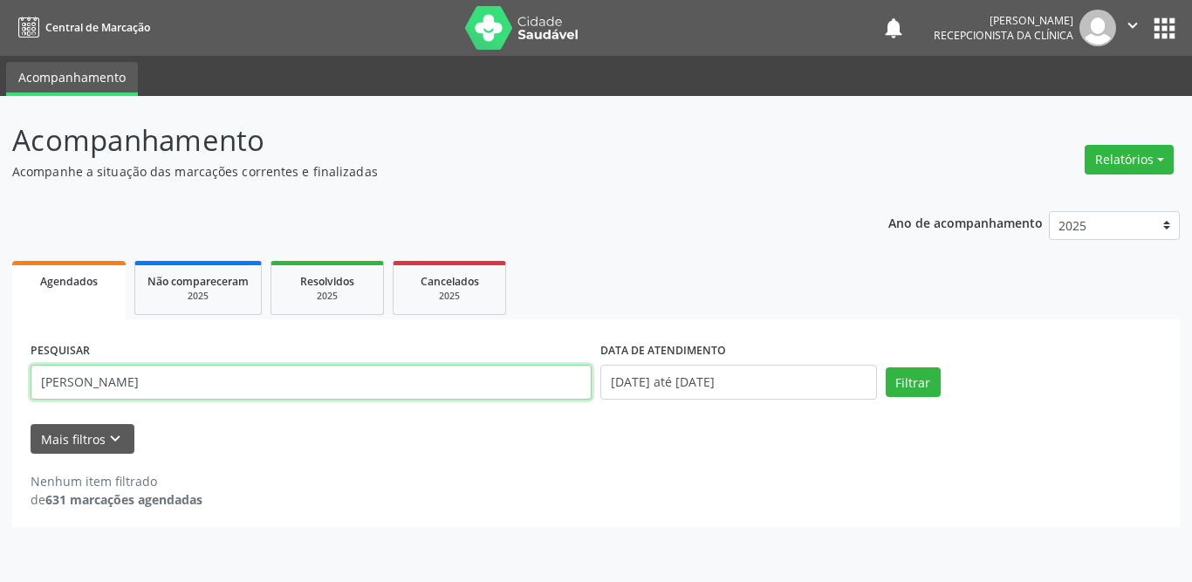
drag, startPoint x: 168, startPoint y: 381, endPoint x: 0, endPoint y: 381, distance: 168.5
click at [0, 381] on div "Acompanhamento Acompanhe a situação das marcações correntes e finalizadas Relat…" at bounding box center [596, 339] width 1192 height 486
drag, startPoint x: 161, startPoint y: 386, endPoint x: 0, endPoint y: 388, distance: 161.5
click at [0, 388] on div "Acompanhamento Acompanhe a situação das marcações correntes e finalizadas Relat…" at bounding box center [596, 339] width 1192 height 486
type input "[PERSON_NAME]"
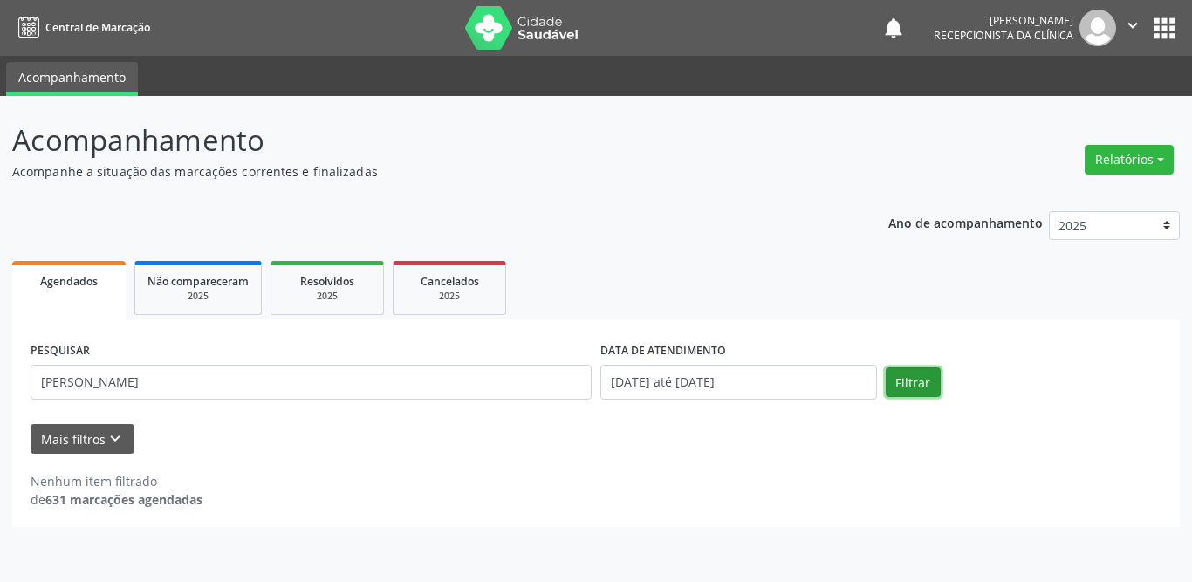
click at [916, 388] on button "Filtrar" at bounding box center [913, 382] width 55 height 30
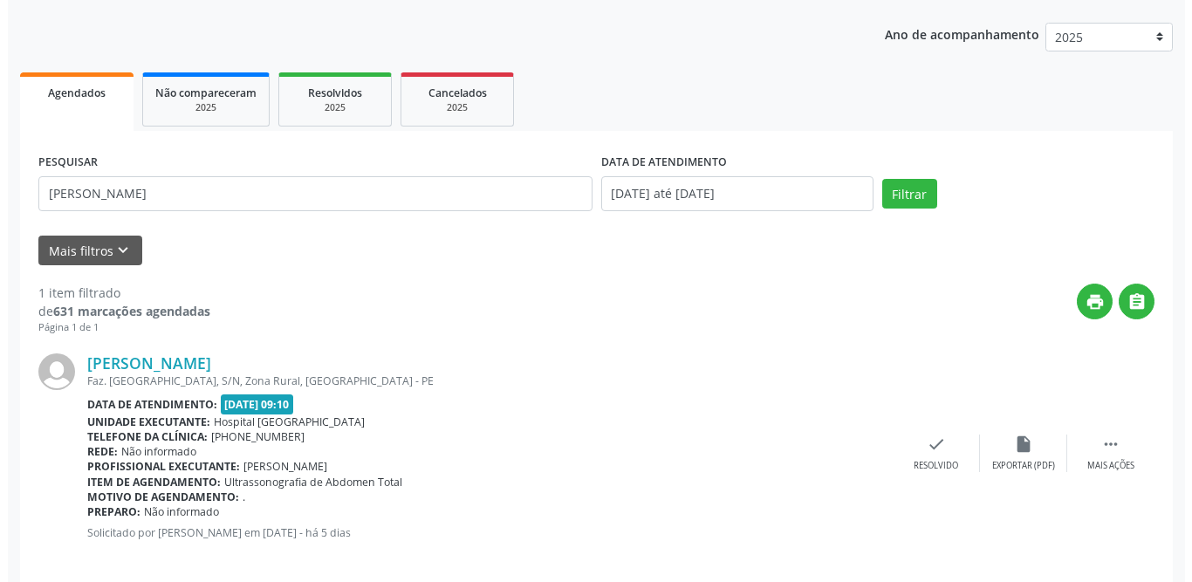
scroll to position [208, 0]
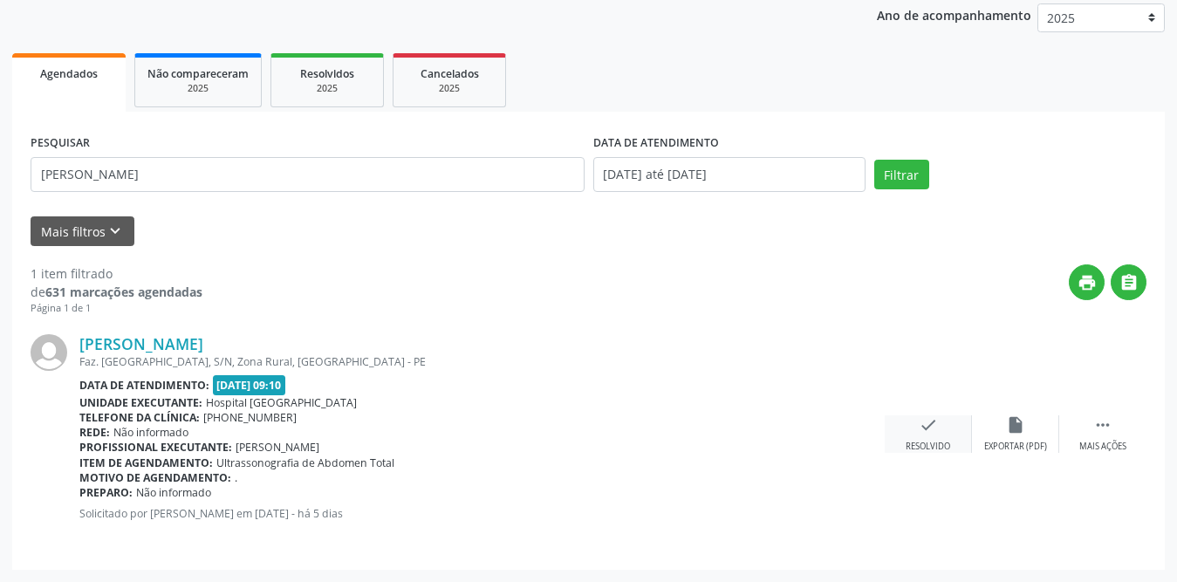
click at [922, 430] on icon "check" at bounding box center [928, 424] width 19 height 19
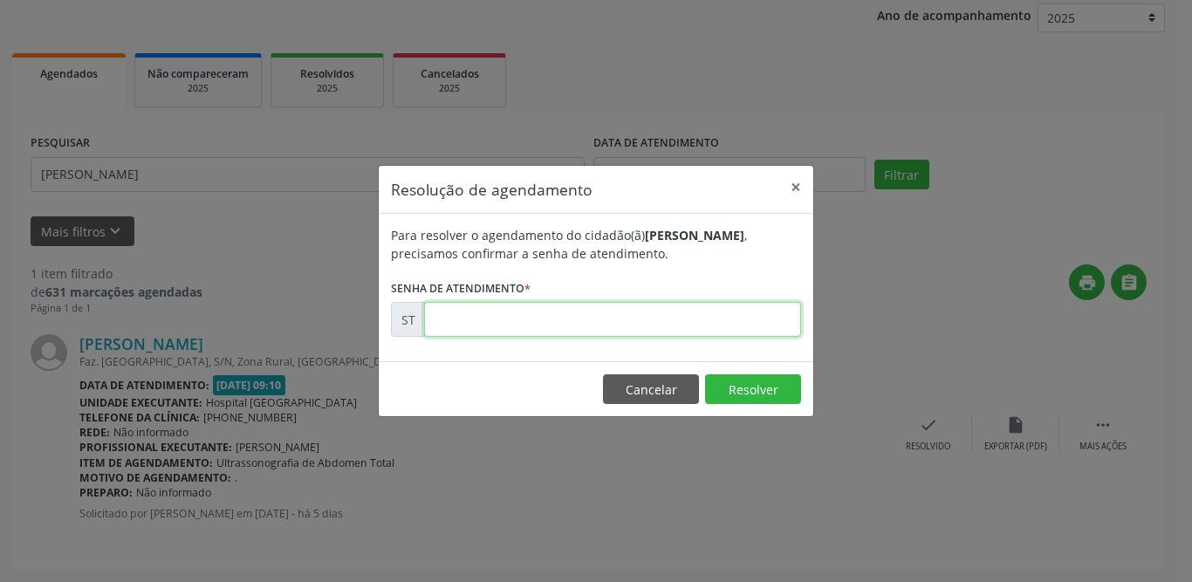
click at [607, 319] on input "text" at bounding box center [612, 319] width 377 height 35
type input "00020371"
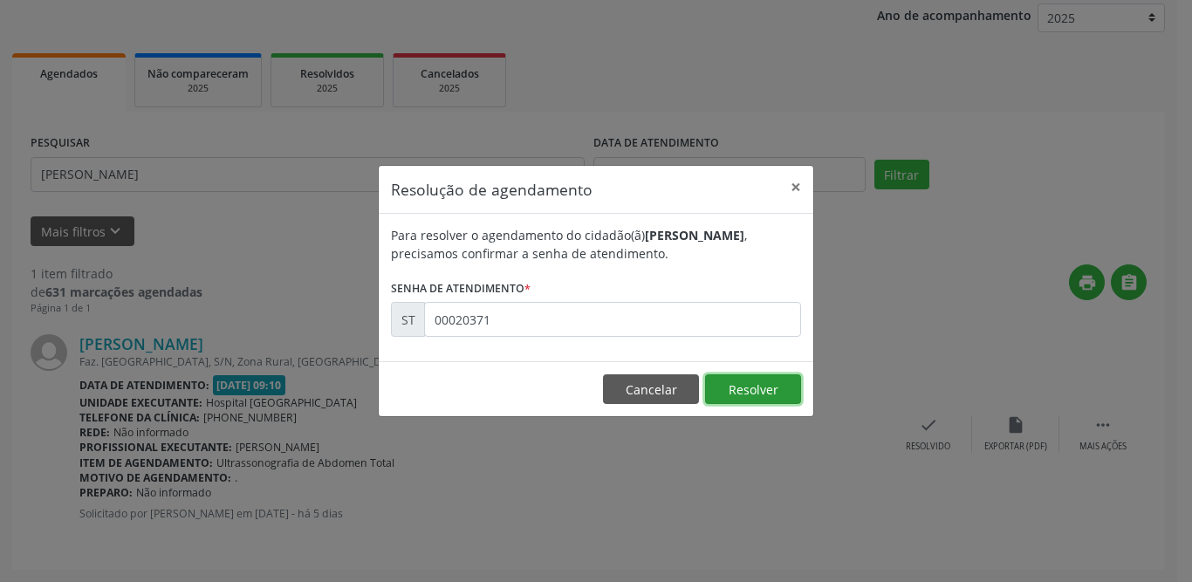
click at [783, 391] on button "Resolver" at bounding box center [753, 389] width 96 height 30
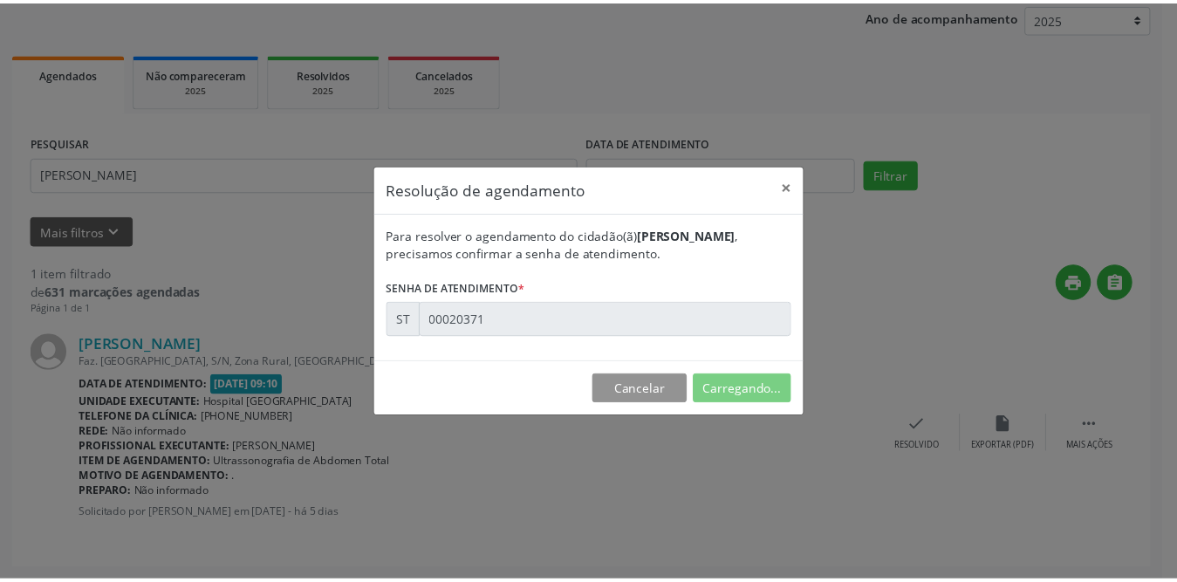
scroll to position [0, 0]
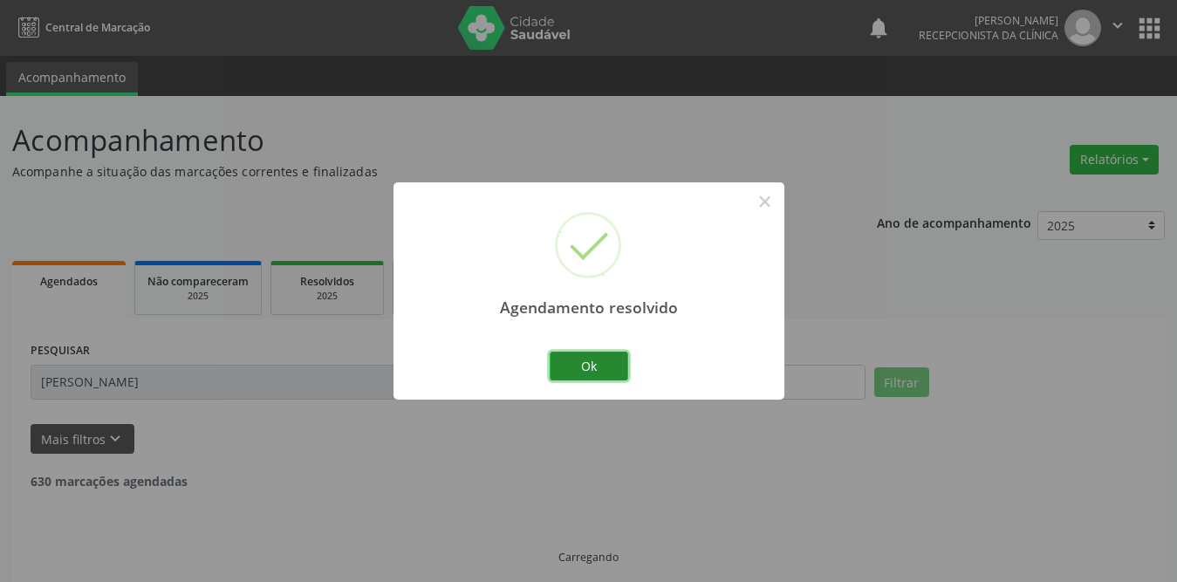
click at [577, 371] on button "Ok" at bounding box center [589, 367] width 79 height 30
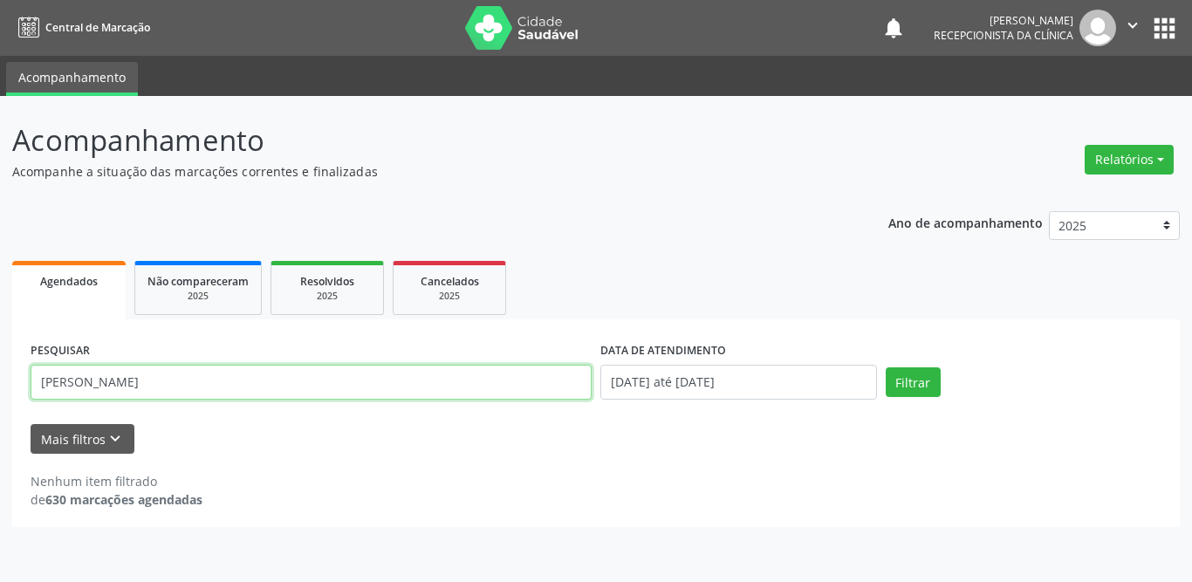
drag, startPoint x: 147, startPoint y: 383, endPoint x: 0, endPoint y: 383, distance: 146.6
click at [0, 383] on div "Acompanhamento Acompanhe a situação das marcações correntes e finalizadas Relat…" at bounding box center [596, 339] width 1192 height 486
type input "roberia"
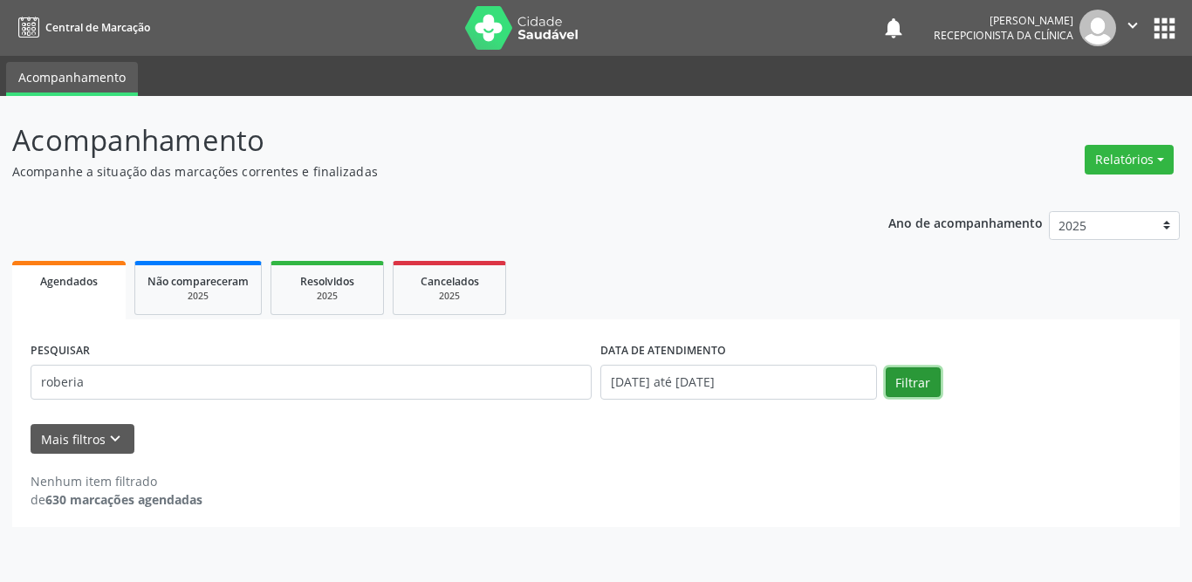
click at [920, 379] on button "Filtrar" at bounding box center [913, 382] width 55 height 30
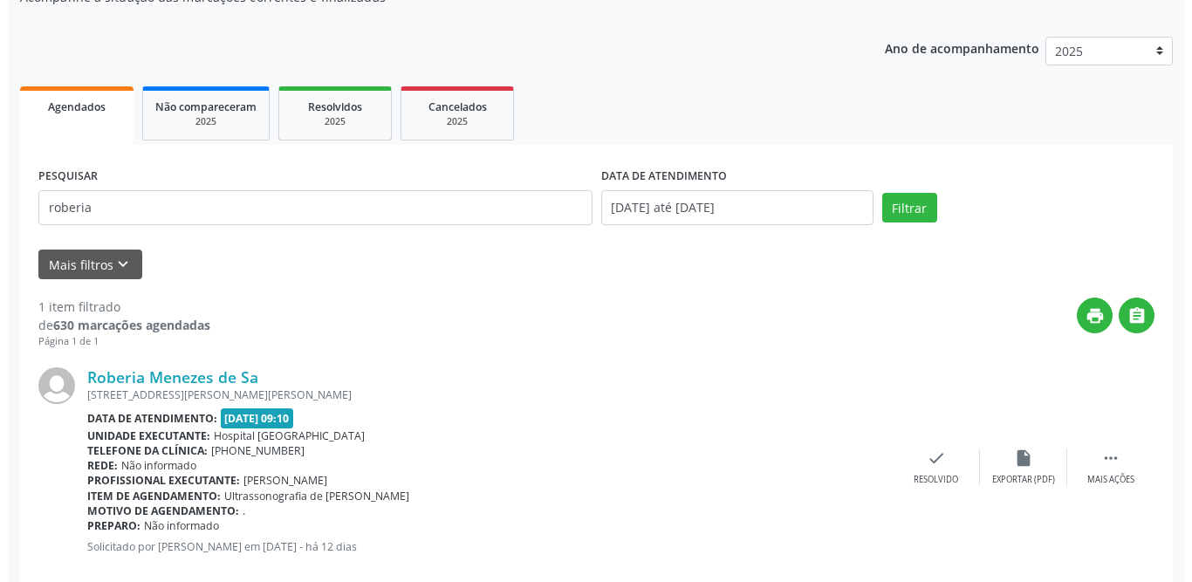
scroll to position [208, 0]
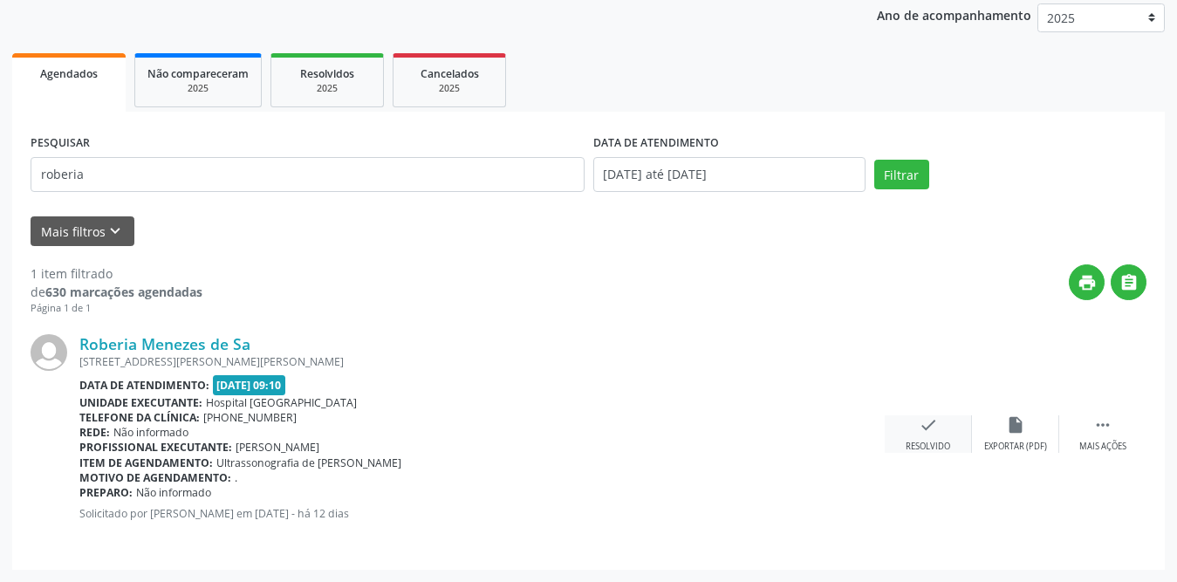
click at [930, 435] on div "check Resolvido" at bounding box center [928, 434] width 87 height 38
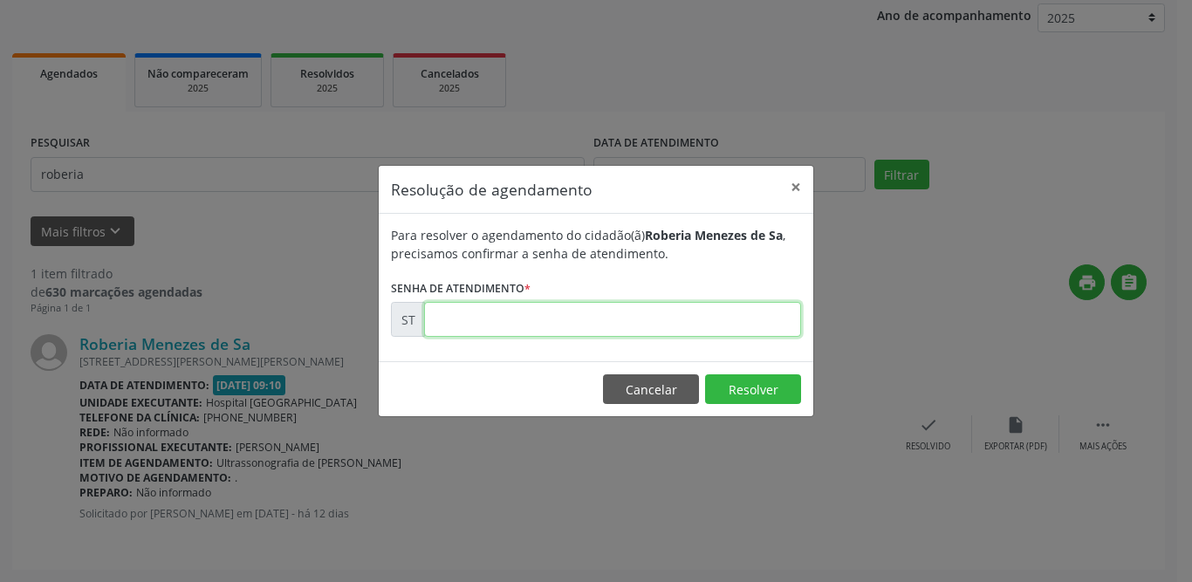
click at [459, 326] on input "text" at bounding box center [612, 319] width 377 height 35
type input "00018055"
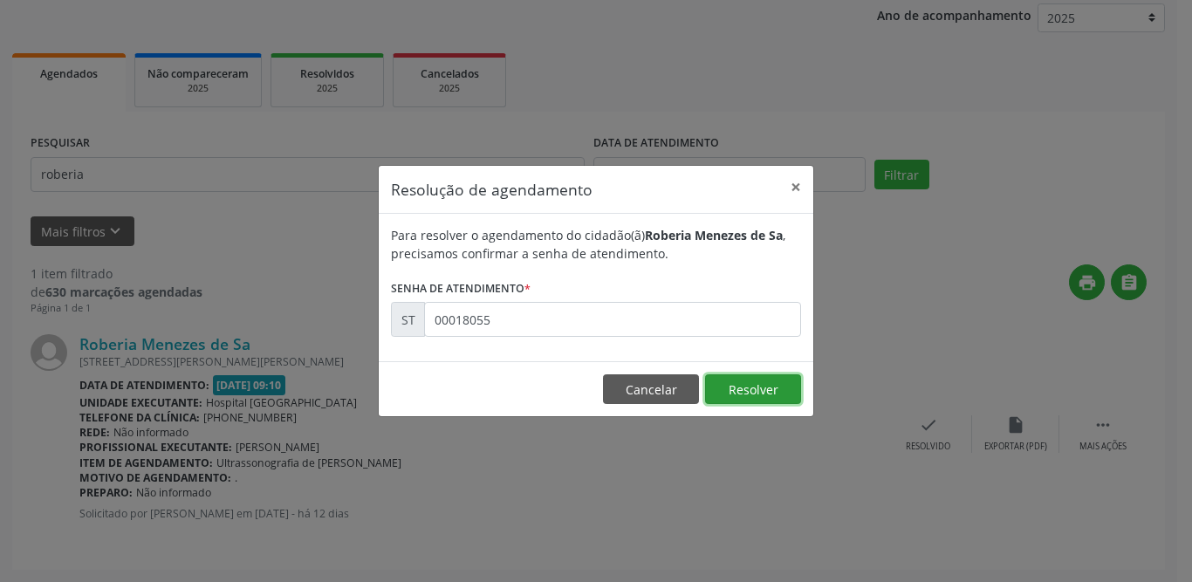
click at [759, 394] on button "Resolver" at bounding box center [753, 389] width 96 height 30
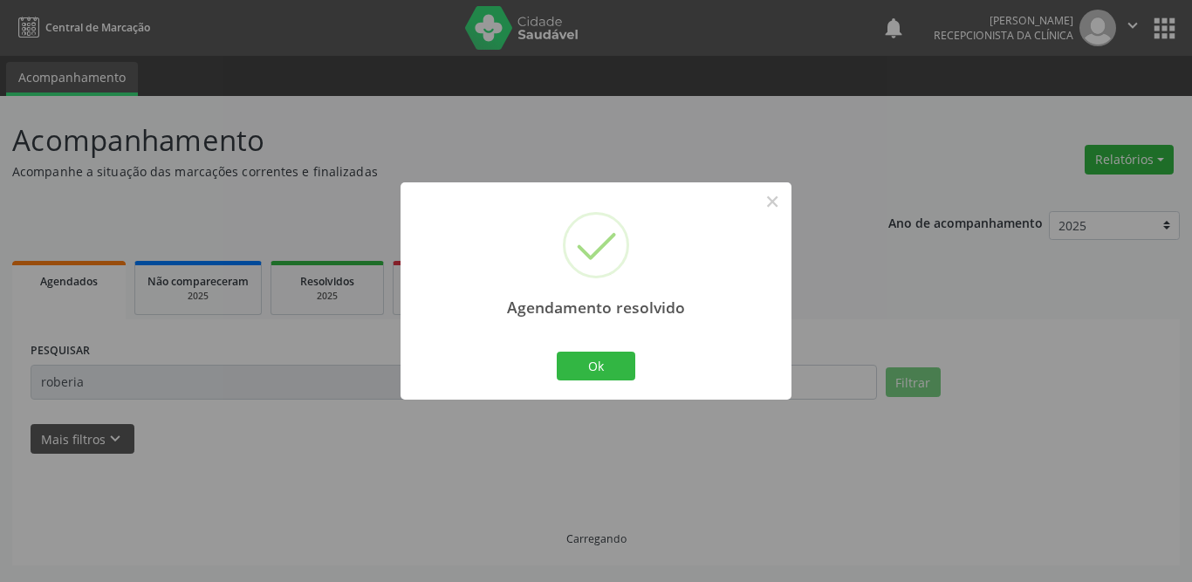
scroll to position [0, 0]
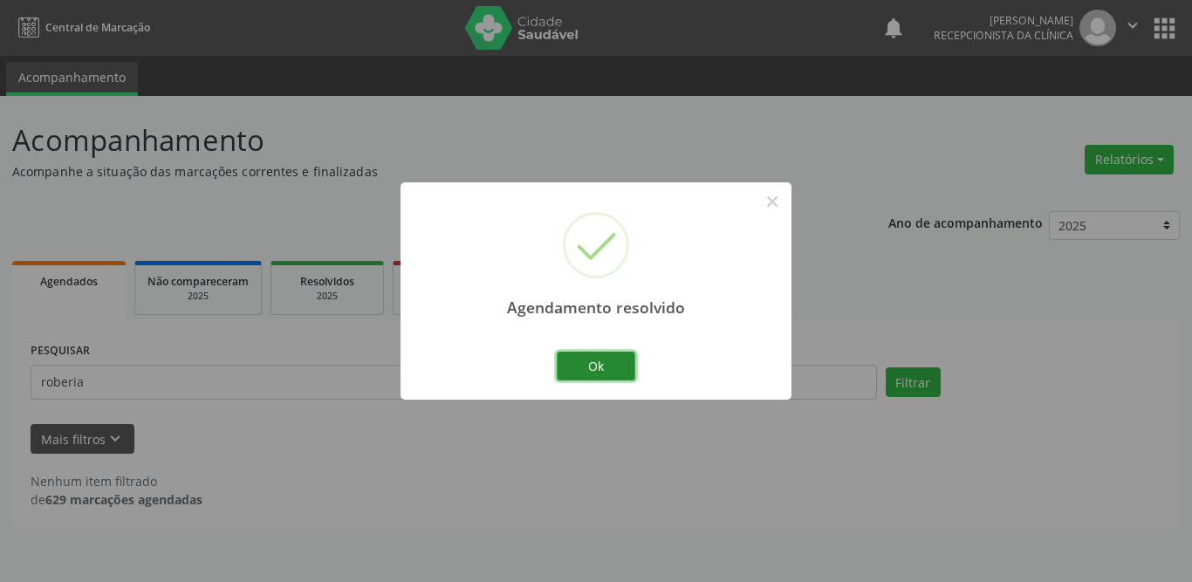
click at [563, 367] on button "Ok" at bounding box center [596, 367] width 79 height 30
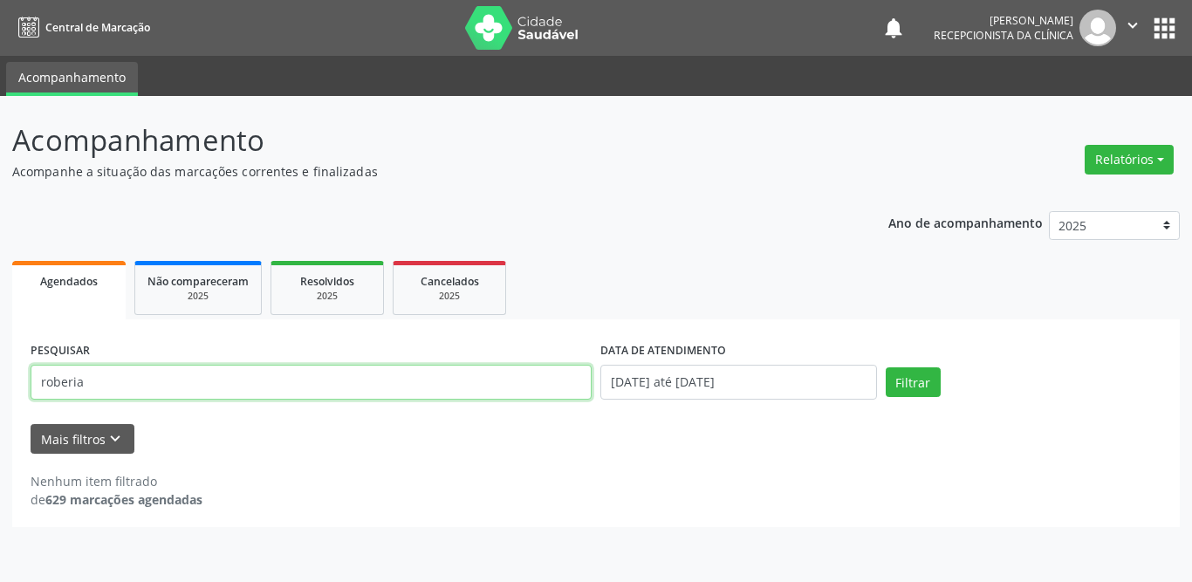
drag, startPoint x: 216, startPoint y: 389, endPoint x: 0, endPoint y: 390, distance: 215.6
click at [0, 390] on div "Acompanhamento Acompanhe a situação das marcações correntes e finalizadas Relat…" at bounding box center [596, 339] width 1192 height 486
